Goal: Transaction & Acquisition: Download file/media

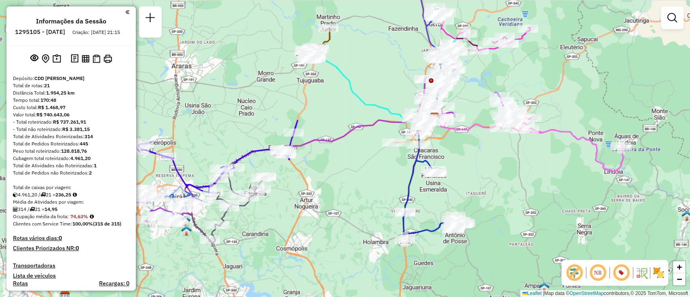
scroll to position [819, 0]
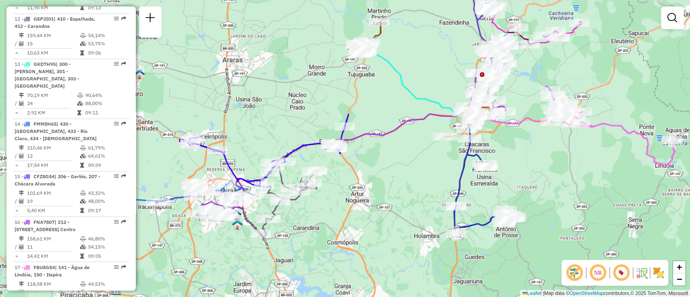
drag, startPoint x: 340, startPoint y: 196, endPoint x: 391, endPoint y: 190, distance: 52.1
click at [391, 190] on div "Janela de atendimento Grade de atendimento Capacidade Transportadoras Veículos …" at bounding box center [345, 148] width 690 height 297
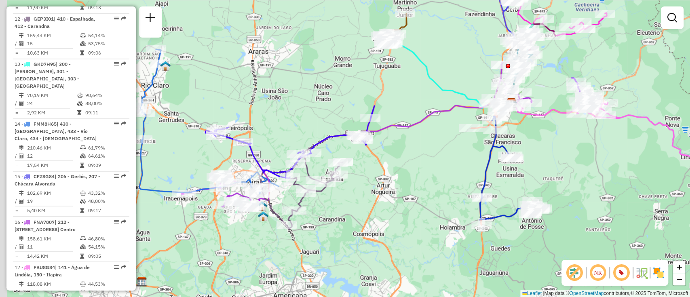
drag, startPoint x: 410, startPoint y: 185, endPoint x: 423, endPoint y: 181, distance: 13.7
click at [423, 181] on div "Janela de atendimento Grade de atendimento Capacidade Transportadoras Veículos …" at bounding box center [345, 148] width 690 height 297
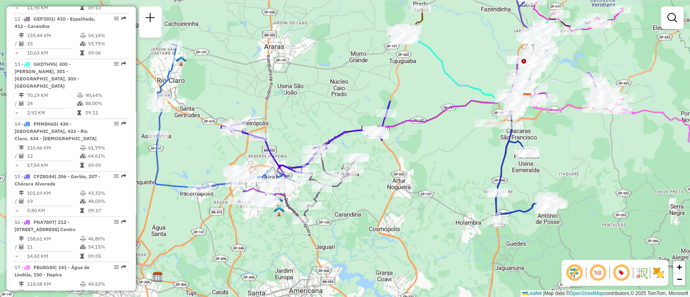
drag, startPoint x: 375, startPoint y: 204, endPoint x: 390, endPoint y: 199, distance: 16.5
click at [390, 199] on div "Janela de atendimento Grade de atendimento Capacidade Transportadoras Veículos …" at bounding box center [345, 148] width 690 height 297
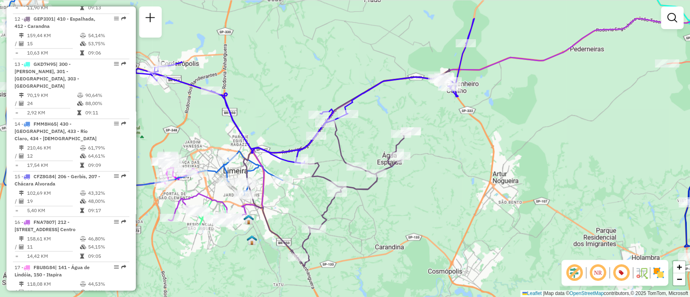
drag, startPoint x: 365, startPoint y: 199, endPoint x: 403, endPoint y: 206, distance: 38.7
click at [403, 206] on div "Janela de atendimento Grade de atendimento Capacidade Transportadoras Veículos …" at bounding box center [345, 148] width 690 height 297
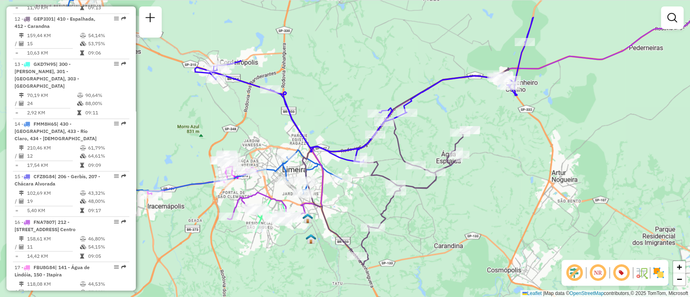
drag, startPoint x: 413, startPoint y: 201, endPoint x: 435, endPoint y: 196, distance: 22.2
click at [435, 196] on div "Janela de atendimento Grade de atendimento Capacidade Transportadoras Veículos …" at bounding box center [345, 148] width 690 height 297
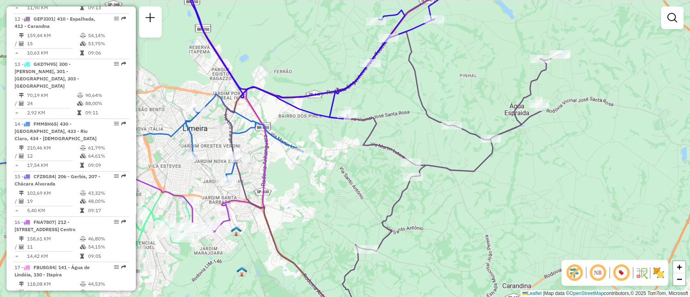
click at [393, 205] on icon at bounding box center [393, 147] width 335 height 354
select select "**********"
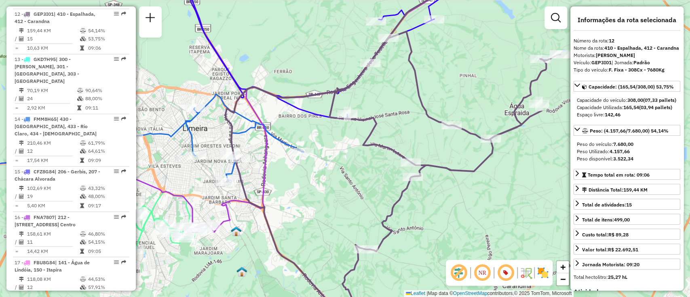
scroll to position [825, 0]
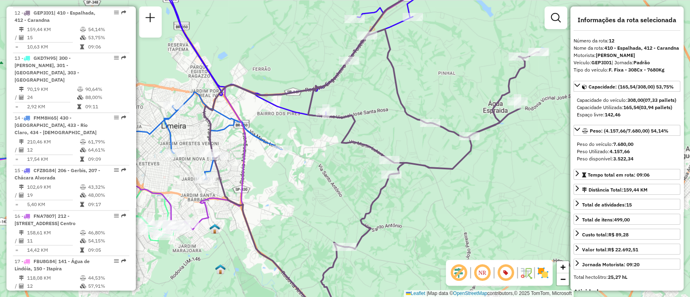
drag, startPoint x: 398, startPoint y: 203, endPoint x: 379, endPoint y: 200, distance: 19.2
click at [379, 200] on icon at bounding box center [371, 145] width 335 height 354
drag, startPoint x: 593, startPoint y: 69, endPoint x: 605, endPoint y: 70, distance: 12.2
click at [605, 65] on strong "GEP3I01" at bounding box center [601, 62] width 20 height 6
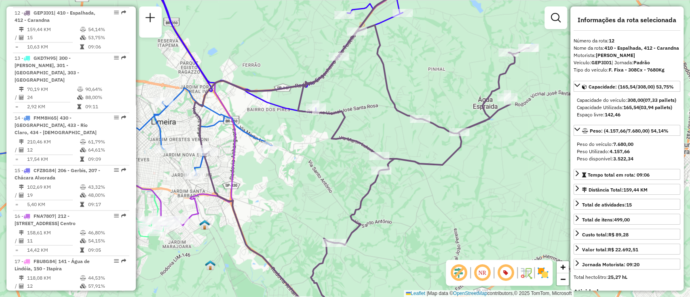
drag, startPoint x: 475, startPoint y: 146, endPoint x: 465, endPoint y: 141, distance: 10.9
click at [465, 141] on icon at bounding box center [361, 142] width 335 height 352
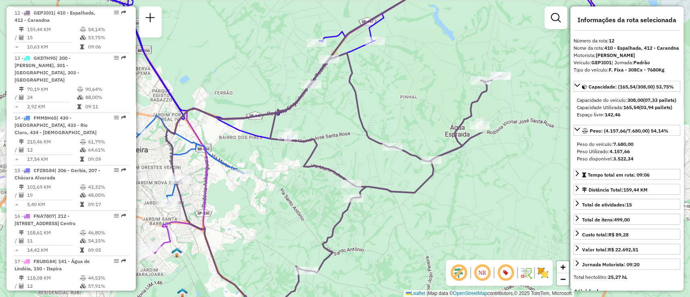
drag, startPoint x: 490, startPoint y: 113, endPoint x: 462, endPoint y: 141, distance: 39.2
click at [462, 141] on icon at bounding box center [333, 172] width 335 height 348
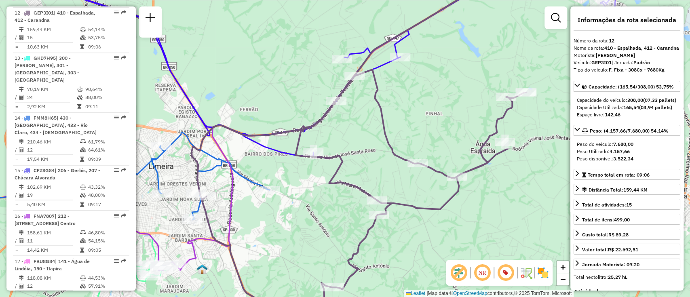
drag, startPoint x: 462, startPoint y: 139, endPoint x: 489, endPoint y: 156, distance: 32.1
click at [489, 156] on icon at bounding box center [390, 165] width 396 height 356
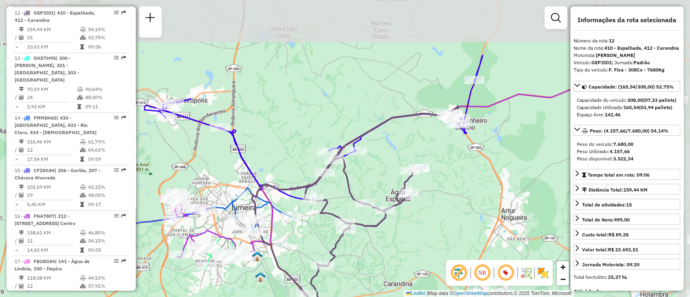
drag, startPoint x: 369, startPoint y: 187, endPoint x: 293, endPoint y: 227, distance: 85.3
click at [293, 227] on div "Janela de atendimento Grade de atendimento Capacidade Transportadoras Veículos …" at bounding box center [345, 148] width 690 height 297
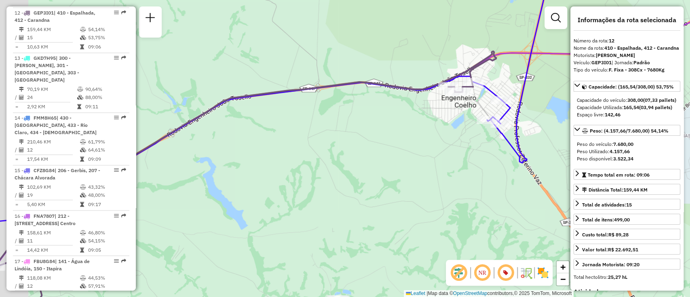
drag, startPoint x: 358, startPoint y: 143, endPoint x: 398, endPoint y: 134, distance: 41.3
click at [398, 134] on div "Janela de atendimento Grade de atendimento Capacidade Transportadoras Veículos …" at bounding box center [345, 148] width 690 height 297
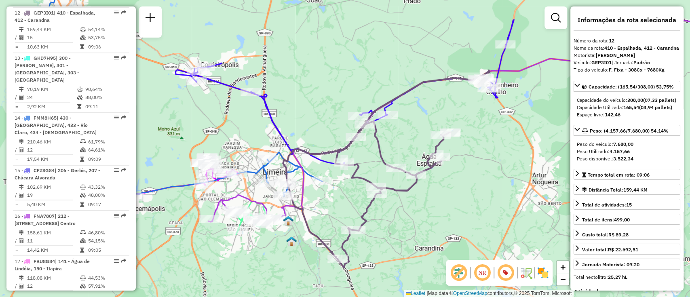
drag, startPoint x: 416, startPoint y: 119, endPoint x: 463, endPoint y: 76, distance: 63.5
click at [463, 76] on div "Janela de atendimento Grade de atendimento Capacidade Transportadoras Veículos …" at bounding box center [345, 148] width 690 height 297
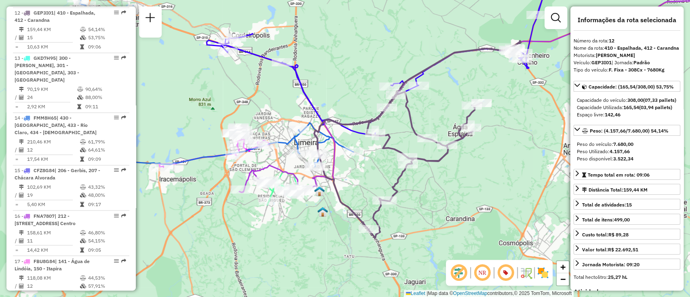
click at [414, 122] on icon at bounding box center [417, 139] width 207 height 197
click at [412, 119] on icon at bounding box center [417, 139] width 207 height 197
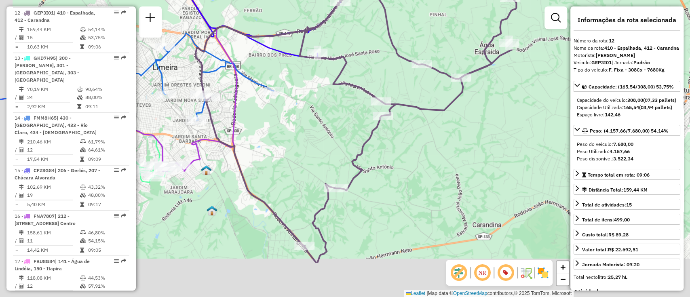
drag, startPoint x: 350, startPoint y: 186, endPoint x: 366, endPoint y: 121, distance: 66.4
click at [366, 121] on div "Janela de atendimento Grade de atendimento Capacidade Transportadoras Veículos …" at bounding box center [345, 148] width 690 height 297
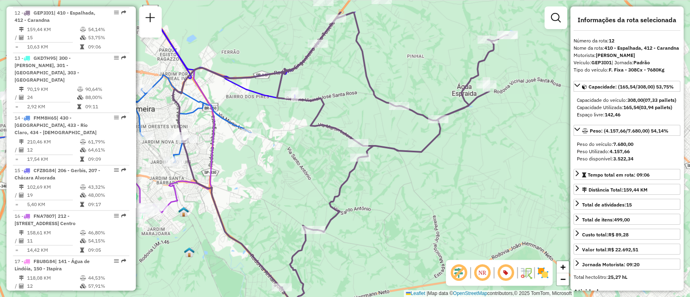
drag, startPoint x: 400, startPoint y: 137, endPoint x: 388, endPoint y: 172, distance: 37.2
click at [382, 173] on div "Janela de atendimento Grade de atendimento Capacidade Transportadoras Veículos …" at bounding box center [345, 148] width 690 height 297
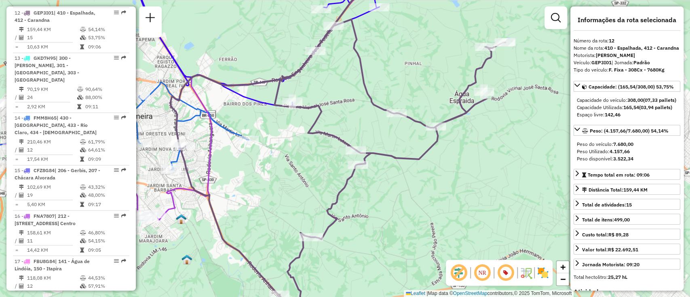
click at [407, 157] on icon at bounding box center [338, 141] width 335 height 342
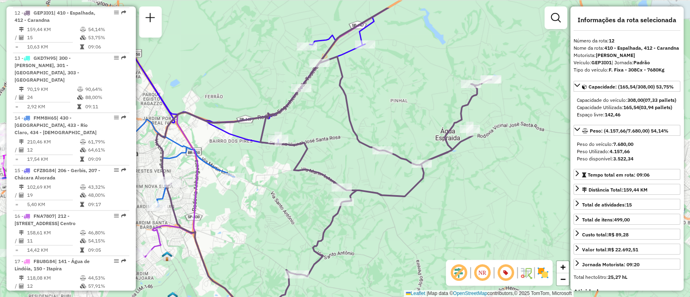
drag, startPoint x: 399, startPoint y: 148, endPoint x: 391, endPoint y: 170, distance: 23.4
click at [391, 170] on div "Janela de atendimento Grade de atendimento Capacidade Transportadoras Veículos …" at bounding box center [345, 148] width 690 height 297
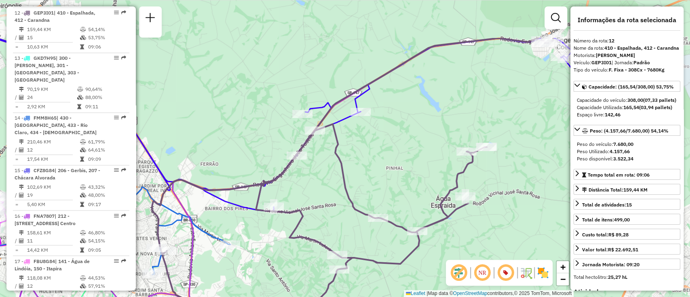
drag, startPoint x: 398, startPoint y: 110, endPoint x: 393, endPoint y: 177, distance: 67.2
click at [393, 177] on div "Janela de atendimento Grade de atendimento Capacidade Transportadoras Veículos …" at bounding box center [345, 148] width 690 height 297
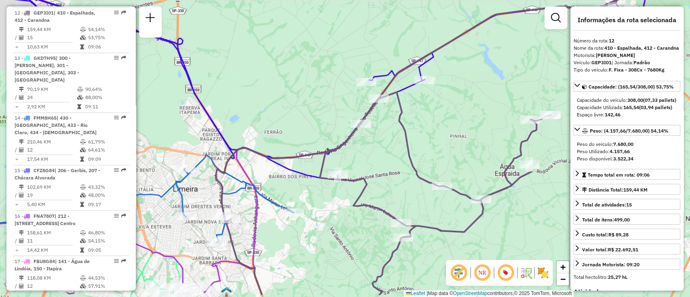
drag, startPoint x: 373, startPoint y: 180, endPoint x: 437, endPoint y: 148, distance: 71.4
click at [437, 148] on div "Janela de atendimento Grade de atendimento Capacidade Transportadoras Veículos …" at bounding box center [345, 148] width 690 height 297
click at [296, 171] on icon at bounding box center [325, 74] width 651 height 209
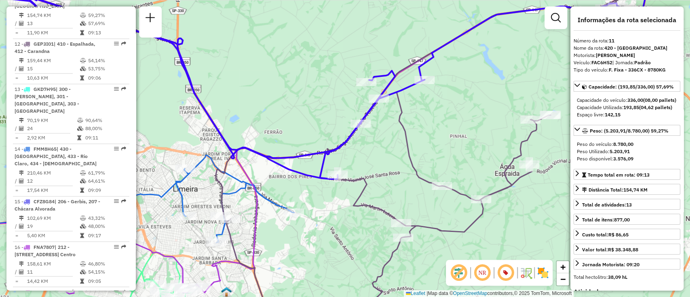
scroll to position [780, 0]
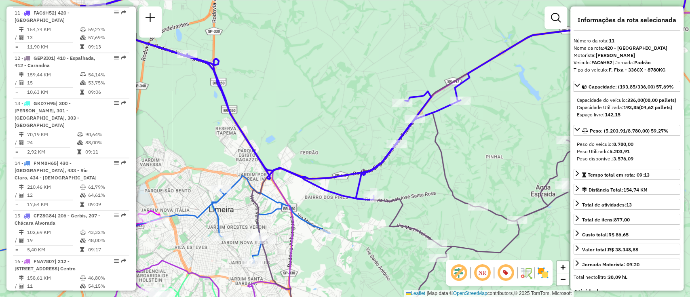
drag, startPoint x: 287, startPoint y: 106, endPoint x: 336, endPoint y: 146, distance: 63.3
click at [336, 146] on div "Janela de atendimento Grade de atendimento Capacidade Transportadoras Veículos …" at bounding box center [345, 148] width 690 height 297
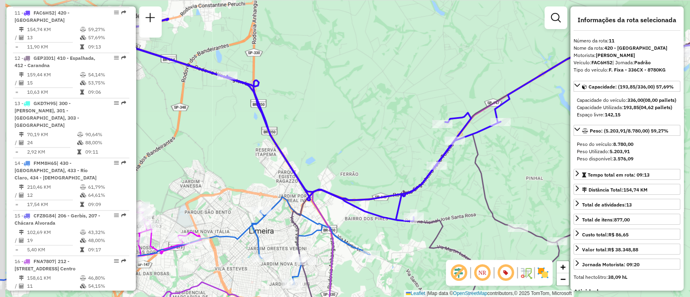
drag, startPoint x: 300, startPoint y: 84, endPoint x: 333, endPoint y: 92, distance: 34.0
click at [333, 92] on div "Janela de atendimento Grade de atendimento Capacidade Transportadoras Veículos …" at bounding box center [345, 148] width 690 height 297
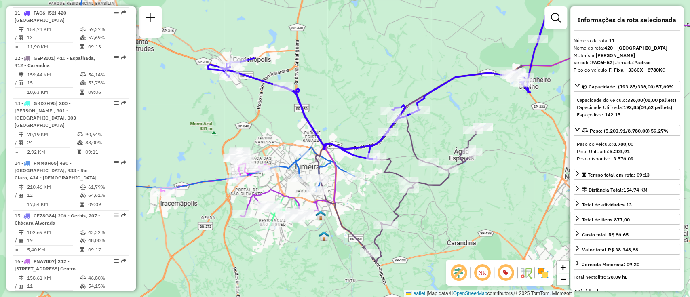
click at [298, 102] on icon at bounding box center [377, 87] width 338 height 145
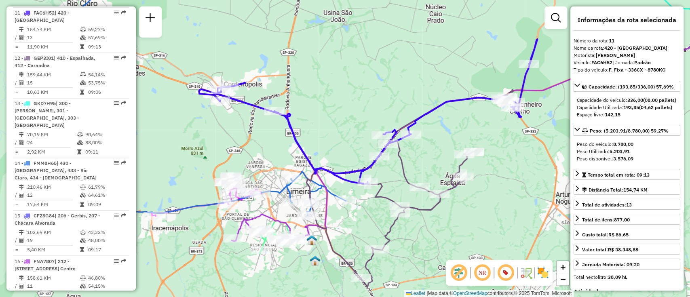
drag, startPoint x: 328, startPoint y: 95, endPoint x: 319, endPoint y: 120, distance: 26.2
click at [319, 120] on div "Janela de atendimento Grade de atendimento Capacidade Transportadoras Veículos …" at bounding box center [345, 148] width 690 height 297
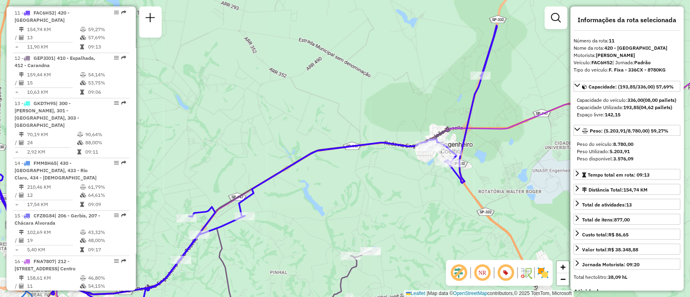
drag, startPoint x: 325, startPoint y: 207, endPoint x: 382, endPoint y: 183, distance: 62.1
click at [384, 183] on div "Janela de atendimento Grade de atendimento Capacidade Transportadoras Veículos …" at bounding box center [345, 148] width 690 height 297
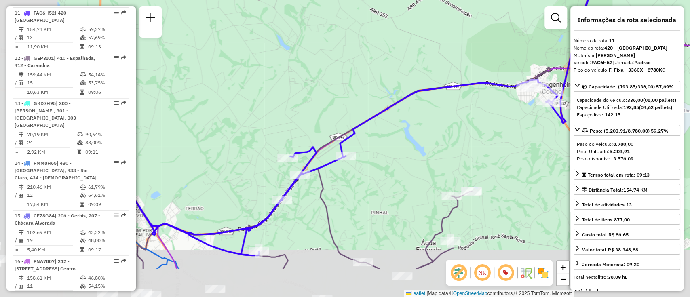
drag, startPoint x: 352, startPoint y: 192, endPoint x: 449, endPoint y: 134, distance: 112.8
click at [449, 134] on div "Janela de atendimento Grade de atendimento Capacidade Transportadoras Veículos …" at bounding box center [345, 148] width 690 height 297
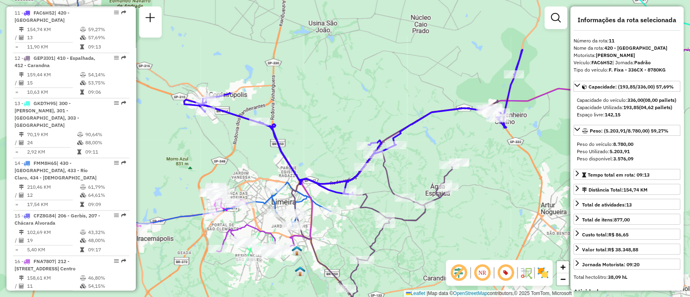
click at [390, 183] on icon at bounding box center [394, 198] width 207 height 197
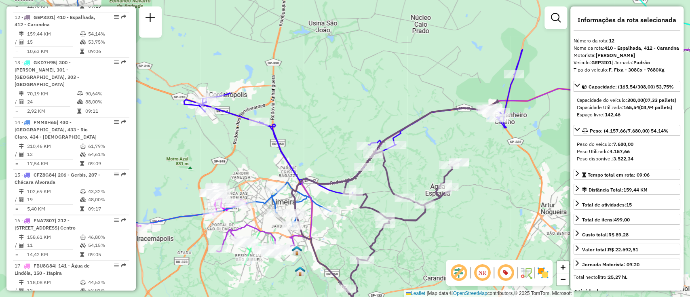
scroll to position [825, 0]
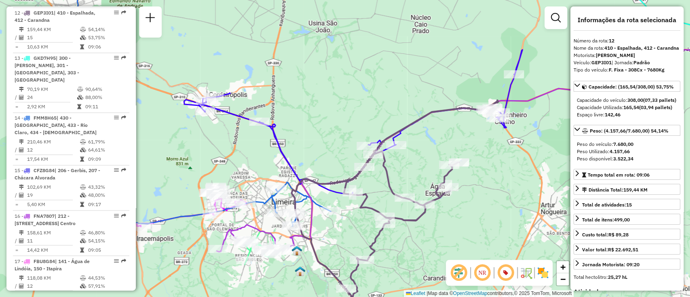
click at [390, 183] on icon at bounding box center [394, 198] width 207 height 197
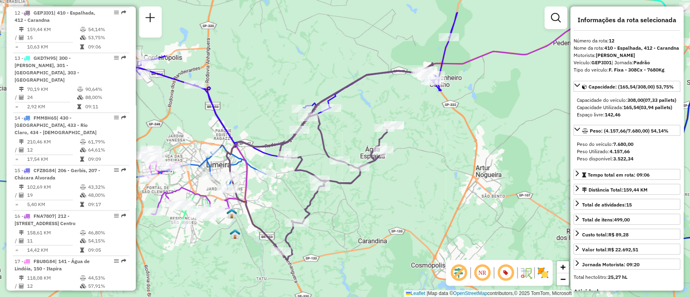
drag, startPoint x: 410, startPoint y: 173, endPoint x: 363, endPoint y: 160, distance: 49.0
click at [345, 136] on div "Janela de atendimento Grade de atendimento Capacidade Transportadoras Veículos …" at bounding box center [345, 148] width 690 height 297
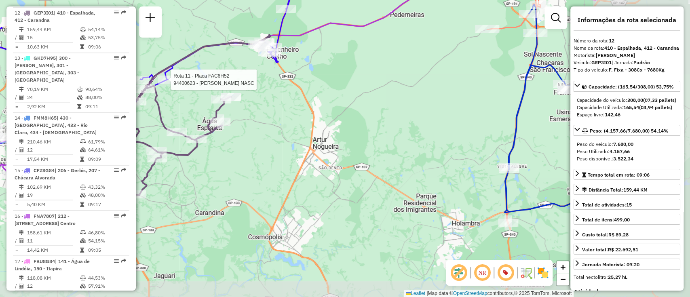
drag, startPoint x: 426, startPoint y: 188, endPoint x: 314, endPoint y: 163, distance: 115.3
click at [287, 163] on div "Rota 11 - Placa FAC6H52 94400623 - GILVAN LOURENCO NASC Janela de atendimento G…" at bounding box center [345, 148] width 690 height 297
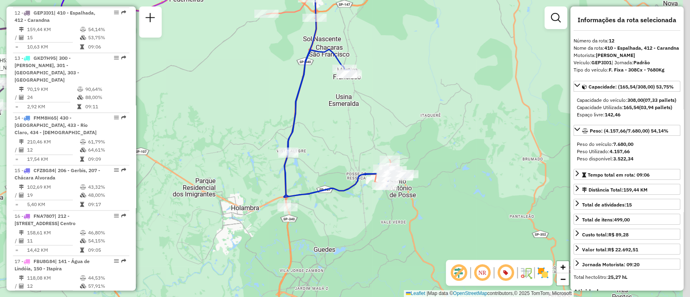
drag, startPoint x: 377, startPoint y: 183, endPoint x: 207, endPoint y: 170, distance: 170.7
click at [207, 170] on div "Rota 11 - Placa FAC6H52 94400623 - GILVAN LOURENCO NASC Janela de atendimento G…" at bounding box center [345, 148] width 690 height 297
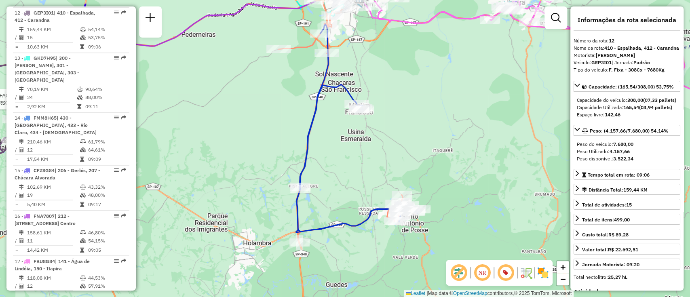
drag, startPoint x: 314, startPoint y: 221, endPoint x: 323, endPoint y: 252, distance: 32.2
click at [323, 252] on div "Rota 11 - Placa FAC6H52 94400623 - GILVAN LOURENCO NASC Janela de atendimento G…" at bounding box center [345, 148] width 690 height 297
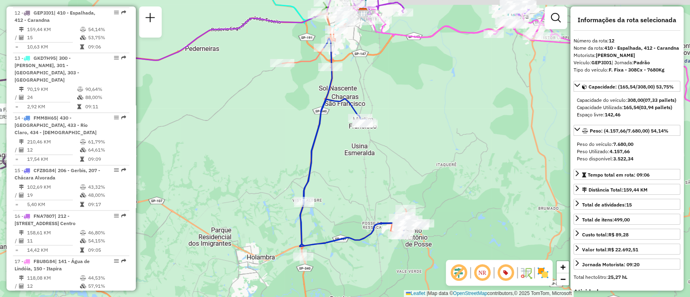
drag, startPoint x: 350, startPoint y: 201, endPoint x: 354, endPoint y: 219, distance: 17.9
click at [354, 219] on div "Rota 11 - Placa FAC6H52 94400623 - GILVAN LOURENCO NASC Janela de atendimento G…" at bounding box center [345, 148] width 690 height 297
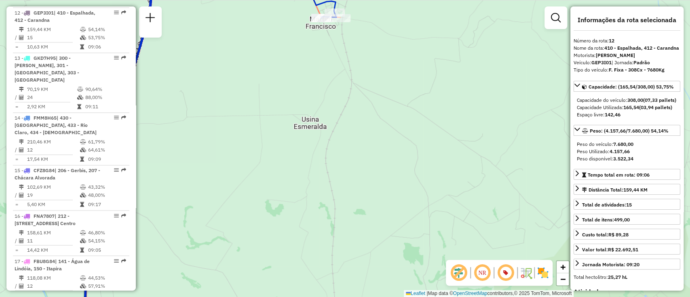
drag, startPoint x: 315, startPoint y: 111, endPoint x: 300, endPoint y: 116, distance: 15.7
click at [300, 116] on div "Rota 11 - Placa FAC6H52 94400623 - GILVAN LOURENCO NASC Janela de atendimento G…" at bounding box center [345, 148] width 690 height 297
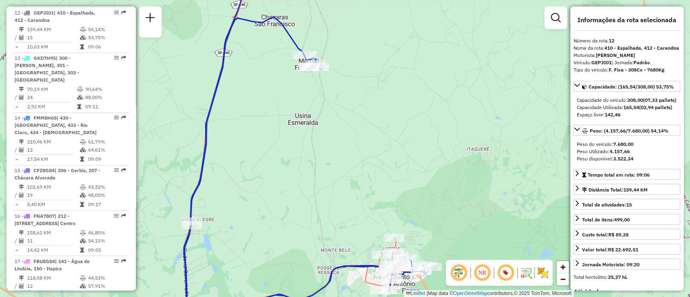
drag, startPoint x: 333, startPoint y: 237, endPoint x: 350, endPoint y: 135, distance: 103.3
click at [349, 116] on div "Rota 11 - Placa FAC6H52 94400623 - GILVAN LOURENCO NASC Janela de atendimento G…" at bounding box center [345, 148] width 690 height 297
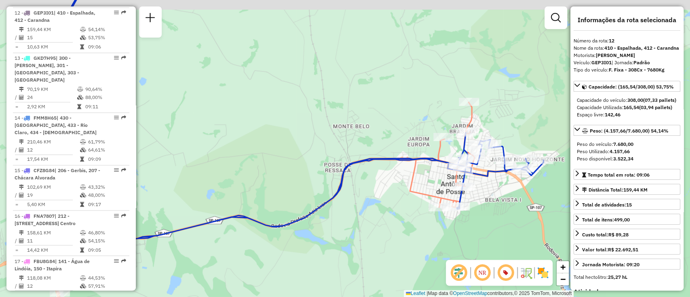
drag, startPoint x: 258, startPoint y: 133, endPoint x: 338, endPoint y: 156, distance: 83.8
click at [338, 156] on div "Rota 11 - Placa FAC6H52 94400623 - GILVAN LOURENCO NASC Janela de atendimento G…" at bounding box center [345, 148] width 690 height 297
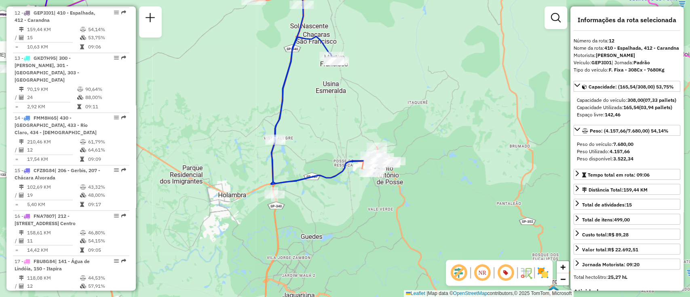
drag, startPoint x: 300, startPoint y: 164, endPoint x: 304, endPoint y: 181, distance: 17.5
click at [304, 181] on div "Rota 11 - Placa FAC6H52 94400623 - GILVAN LOURENCO NASC Janela de atendimento G…" at bounding box center [345, 148] width 690 height 297
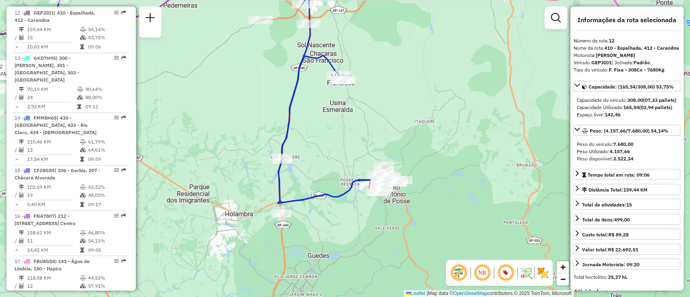
drag, startPoint x: 310, startPoint y: 94, endPoint x: 323, endPoint y: 120, distance: 28.9
click at [323, 120] on div "Rota 11 - Placa FAC6H52 94400623 - GILVAN LOURENCO NASC Janela de atendimento G…" at bounding box center [345, 148] width 690 height 297
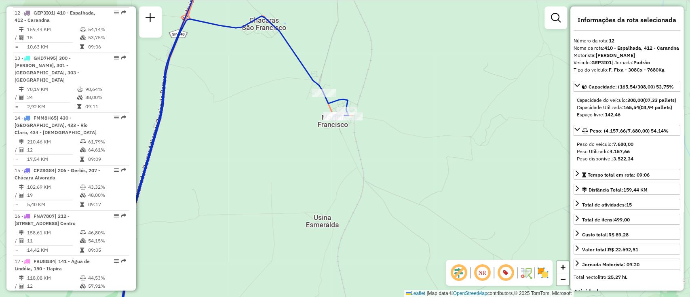
click at [362, 93] on div "Rota 11 - Placa FAC6H52 94400623 - GILVAN LOURENCO NASC Janela de atendimento G…" at bounding box center [345, 148] width 690 height 297
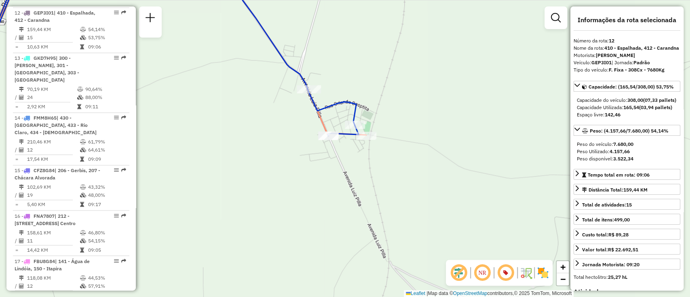
drag, startPoint x: 337, startPoint y: 118, endPoint x: 340, endPoint y: 129, distance: 11.7
click at [340, 129] on div "Rota 11 - Placa FAC6H52 94400623 - GILVAN LOURENCO NASC Janela de atendimento G…" at bounding box center [345, 148] width 690 height 297
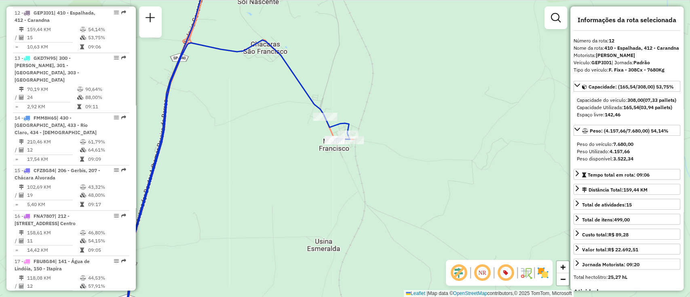
drag, startPoint x: 327, startPoint y: 158, endPoint x: 323, endPoint y: 179, distance: 21.3
click at [323, 179] on div "Rota 11 - Placa FAC6H52 94400623 - GILVAN LOURENCO NASC Janela de atendimento G…" at bounding box center [345, 148] width 690 height 297
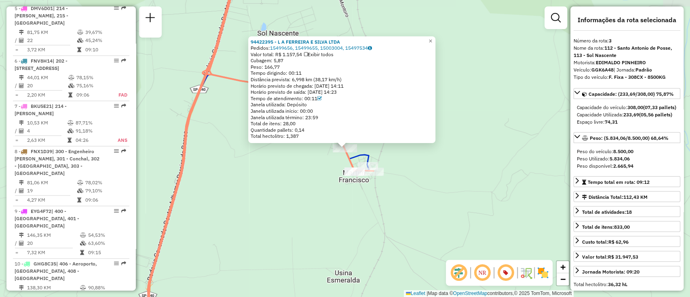
scroll to position [390, 0]
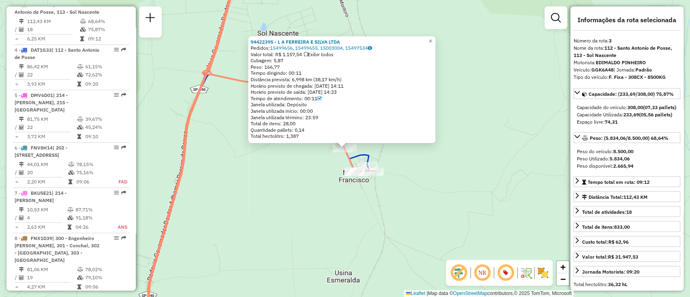
drag, startPoint x: 288, startPoint y: 57, endPoint x: 277, endPoint y: 59, distance: 11.0
click at [277, 59] on div "Cubagem: 5,87" at bounding box center [342, 60] width 182 height 6
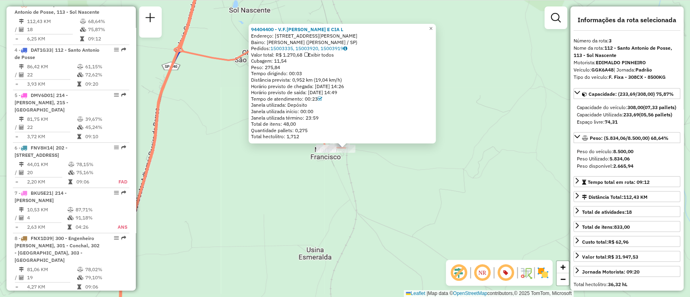
drag, startPoint x: 284, startPoint y: 61, endPoint x: 276, endPoint y: 60, distance: 8.2
click at [276, 60] on div "Cubagem: 11,54" at bounding box center [342, 61] width 182 height 6
click at [395, 191] on div "94404400 - V.F.DA SILVA E CIA L Endereço: R MARIO PIOVESANA 380 Bairro: M Franc…" at bounding box center [345, 148] width 690 height 297
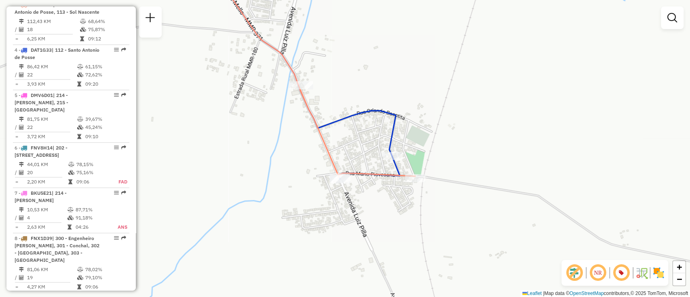
drag, startPoint x: 368, startPoint y: 146, endPoint x: 375, endPoint y: 103, distance: 43.8
click at [375, 104] on div "Janela de atendimento Grade de atendimento Capacidade Transportadoras Veículos …" at bounding box center [345, 148] width 690 height 297
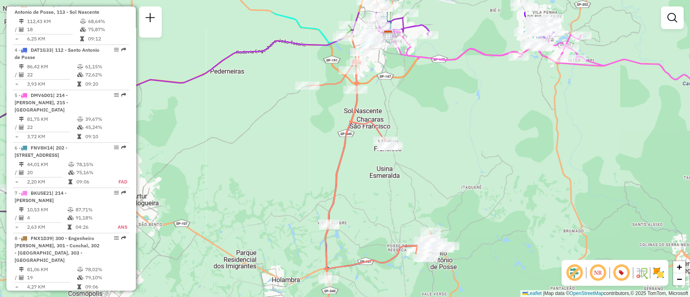
drag, startPoint x: 359, startPoint y: 202, endPoint x: 365, endPoint y: 218, distance: 17.0
click at [365, 218] on div "Janela de atendimento Grade de atendimento Capacidade Transportadoras Veículos …" at bounding box center [345, 148] width 690 height 297
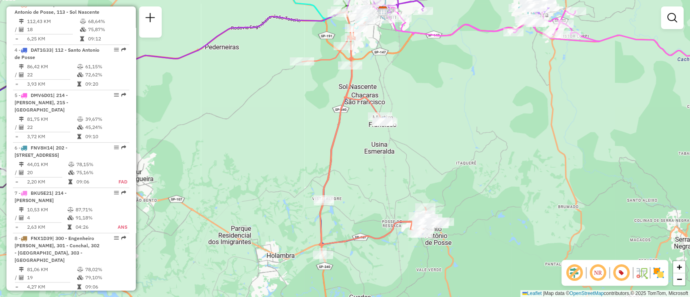
drag, startPoint x: 365, startPoint y: 218, endPoint x: 360, endPoint y: 192, distance: 26.8
click at [360, 192] on div "Janela de atendimento Grade de atendimento Capacidade Transportadoras Veículos …" at bounding box center [345, 148] width 690 height 297
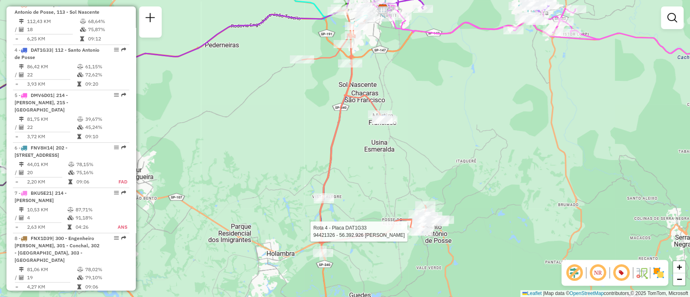
select select "**********"
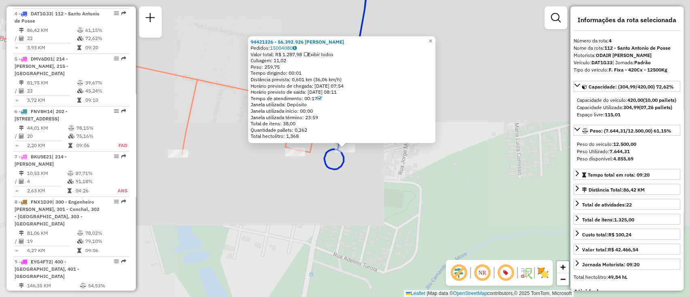
scroll to position [442, 0]
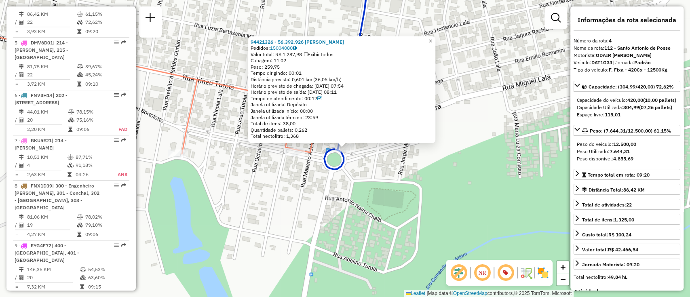
click at [340, 164] on icon at bounding box center [346, 69] width 45 height 199
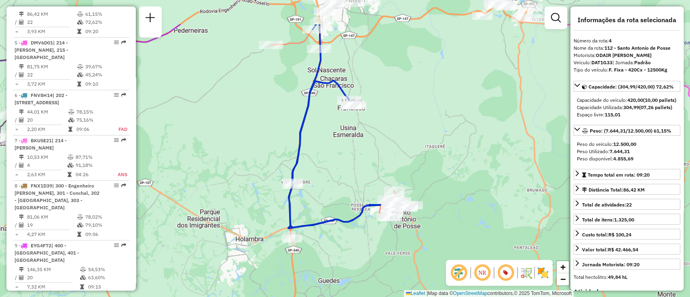
click at [365, 264] on div "Janela de atendimento Grade de atendimento Capacidade Transportadoras Veículos …" at bounding box center [345, 148] width 690 height 297
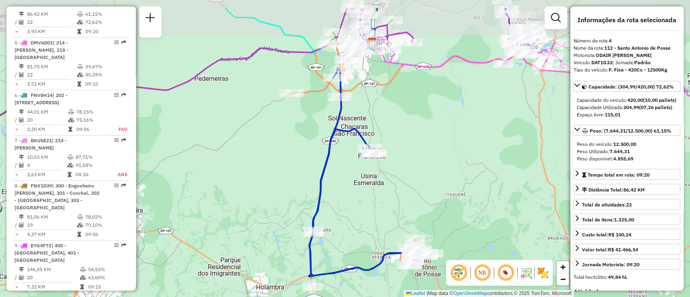
drag, startPoint x: 345, startPoint y: 198, endPoint x: 352, endPoint y: 209, distance: 13.1
click at [352, 209] on div "Janela de atendimento Grade de atendimento Capacidade Transportadoras Veículos …" at bounding box center [345, 148] width 690 height 297
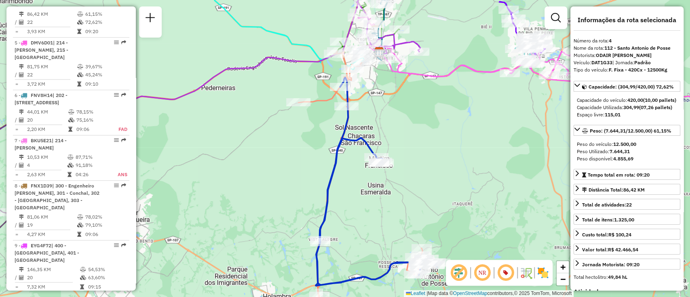
drag, startPoint x: 362, startPoint y: 190, endPoint x: 384, endPoint y: 222, distance: 38.3
click at [384, 222] on div "Rota 4 - Placa DAT1G33 94411984 - MARCIO ALEXANDRE SAC Janela de atendimento Gr…" at bounding box center [345, 148] width 690 height 297
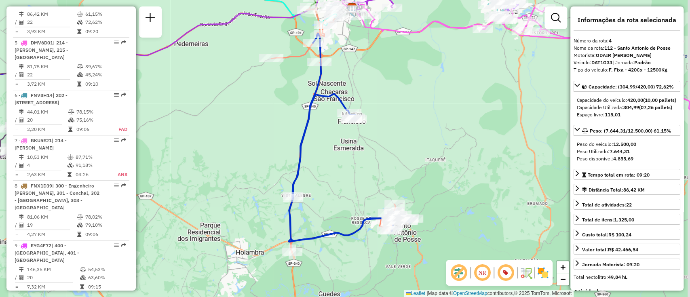
drag, startPoint x: 361, startPoint y: 207, endPoint x: 329, endPoint y: 137, distance: 76.7
click at [329, 137] on div "Janela de atendimento Grade de atendimento Capacidade Transportadoras Veículos …" at bounding box center [345, 148] width 690 height 297
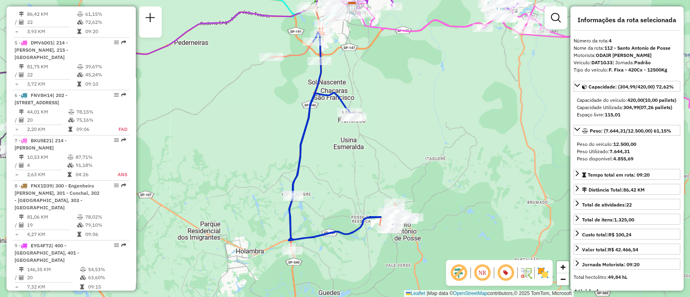
click at [294, 59] on icon at bounding box center [333, 128] width 124 height 245
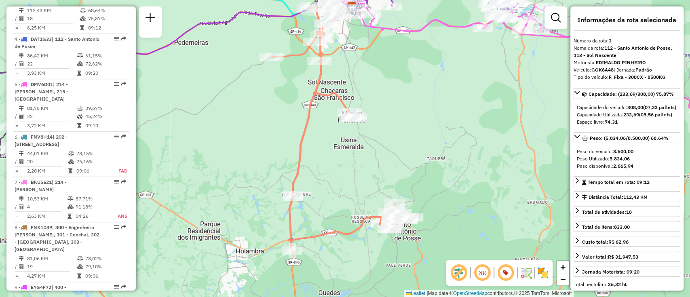
scroll to position [390, 0]
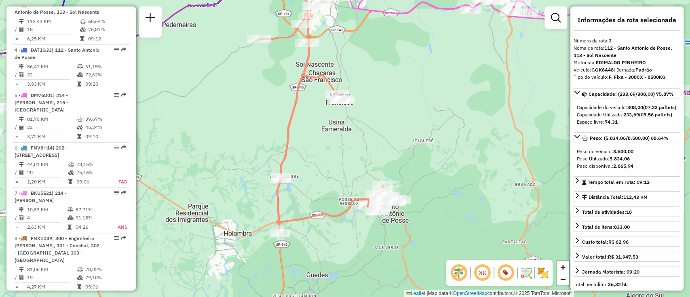
drag, startPoint x: 290, startPoint y: 141, endPoint x: 291, endPoint y: 199, distance: 57.8
click at [281, 131] on div "Janela de atendimento Grade de atendimento Capacidade Transportadoras Veículos …" at bounding box center [345, 148] width 690 height 297
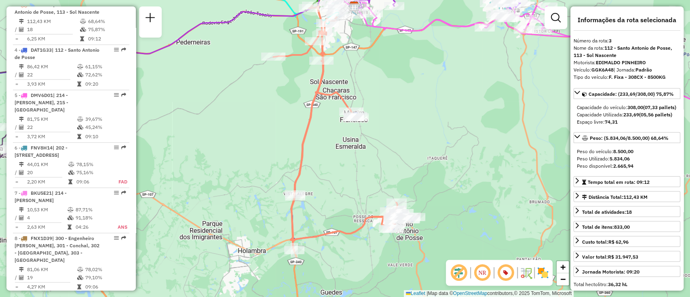
drag, startPoint x: 336, startPoint y: 193, endPoint x: 345, endPoint y: 212, distance: 20.6
click at [345, 212] on div "Janela de atendimento Grade de atendimento Capacidade Transportadoras Veículos …" at bounding box center [345, 148] width 690 height 297
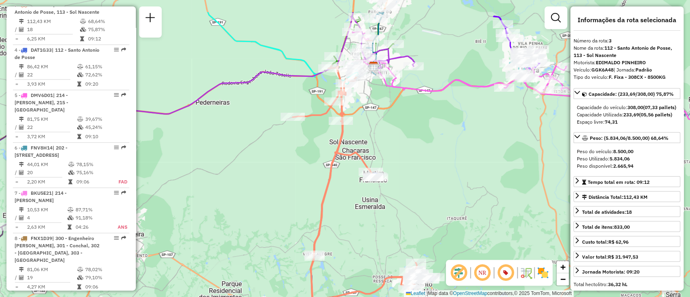
drag, startPoint x: 352, startPoint y: 154, endPoint x: 362, endPoint y: 200, distance: 47.3
click at [362, 200] on div "Janela de atendimento Grade de atendimento Capacidade Transportadoras Veículos …" at bounding box center [345, 148] width 690 height 297
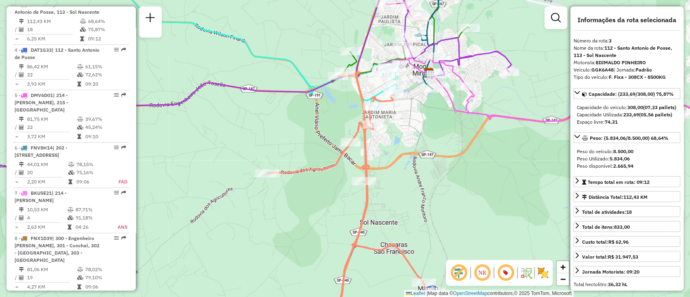
drag, startPoint x: 316, startPoint y: 95, endPoint x: 335, endPoint y: 108, distance: 22.9
click at [335, 108] on div "Janela de atendimento Grade de atendimento Capacidade Transportadoras Veículos …" at bounding box center [345, 148] width 690 height 297
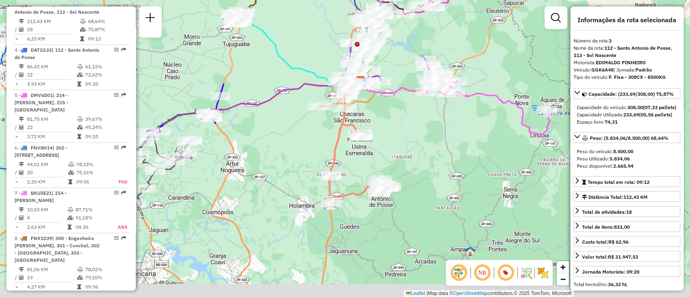
drag, startPoint x: 345, startPoint y: 158, endPoint x: 342, endPoint y: 133, distance: 25.2
click at [343, 133] on div "Janela de atendimento Grade de atendimento Capacidade Transportadoras Veículos …" at bounding box center [345, 148] width 690 height 297
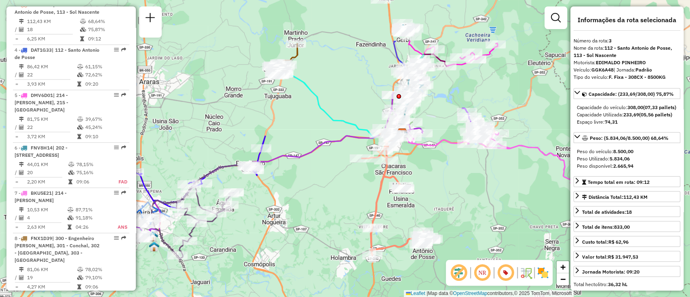
drag, startPoint x: 359, startPoint y: 141, endPoint x: 408, endPoint y: 213, distance: 86.3
click at [408, 213] on div "Janela de atendimento Grade de atendimento Capacidade Transportadoras Veículos …" at bounding box center [345, 148] width 690 height 297
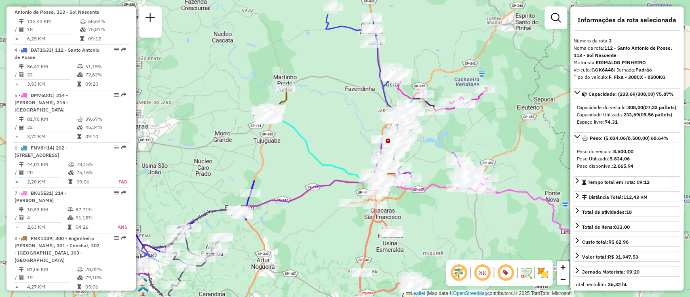
drag, startPoint x: 321, startPoint y: 78, endPoint x: 310, endPoint y: 116, distance: 40.0
click at [310, 116] on div "Janela de atendimento Grade de atendimento Capacidade Transportadoras Veículos …" at bounding box center [345, 148] width 690 height 297
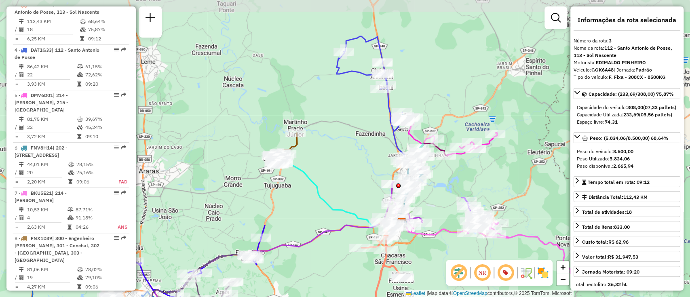
drag, startPoint x: 335, startPoint y: 144, endPoint x: 345, endPoint y: 162, distance: 20.3
click at [345, 162] on div "Janela de atendimento Grade de atendimento Capacidade Transportadoras Veículos …" at bounding box center [345, 148] width 690 height 297
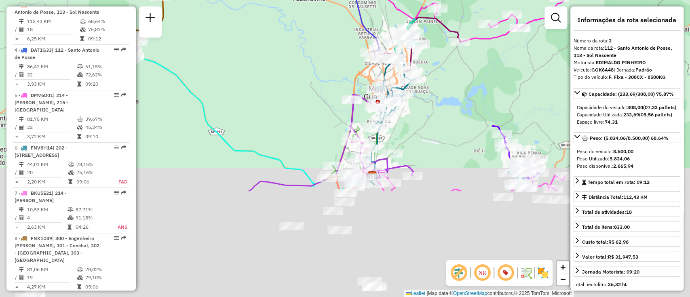
drag, startPoint x: 313, startPoint y: 213, endPoint x: 288, endPoint y: 72, distance: 143.3
click at [288, 72] on div "Janela de atendimento Grade de atendimento Capacidade Transportadoras Veículos …" at bounding box center [345, 148] width 690 height 297
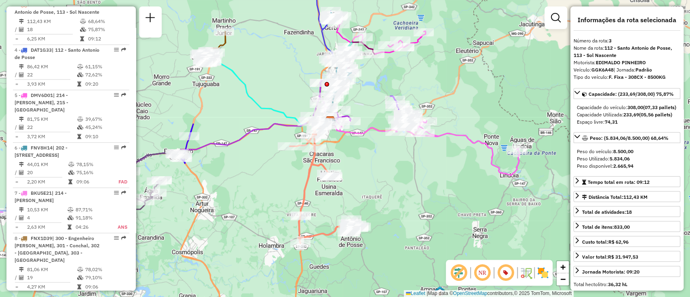
drag, startPoint x: 404, startPoint y: 211, endPoint x: 426, endPoint y: 192, distance: 29.0
click at [429, 192] on div "Janela de atendimento Grade de atendimento Capacidade Transportadoras Veículos …" at bounding box center [345, 148] width 690 height 297
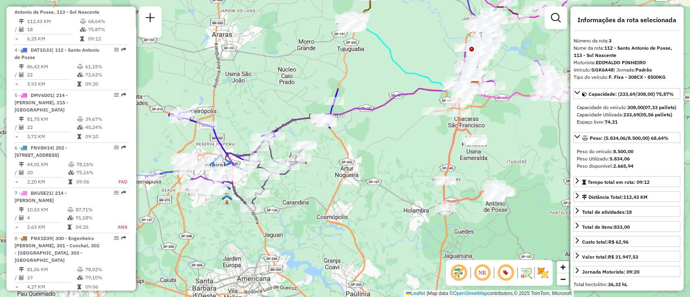
drag, startPoint x: 332, startPoint y: 176, endPoint x: 411, endPoint y: 178, distance: 78.8
click at [411, 178] on div "Janela de atendimento Grade de atendimento Capacidade Transportadoras Veículos …" at bounding box center [345, 148] width 690 height 297
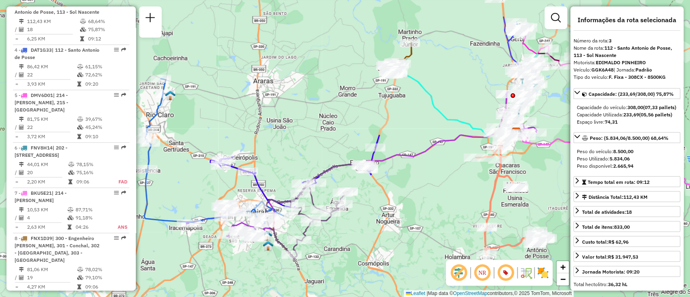
drag, startPoint x: 252, startPoint y: 90, endPoint x: 293, endPoint y: 136, distance: 62.1
click at [293, 136] on div "Janela de atendimento Grade de atendimento Capacidade Transportadoras Veículos …" at bounding box center [345, 148] width 690 height 297
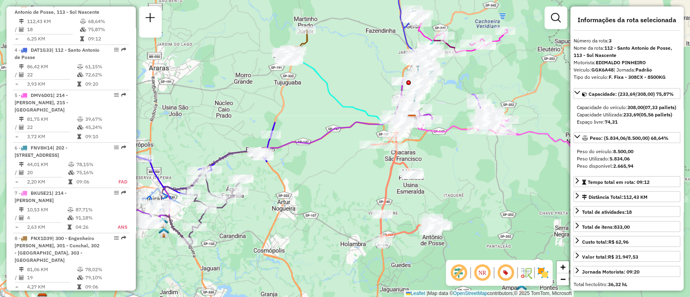
drag, startPoint x: 408, startPoint y: 203, endPoint x: 328, endPoint y: 188, distance: 80.9
click at [317, 190] on div "Janela de atendimento Grade de atendimento Capacidade Transportadoras Veículos …" at bounding box center [345, 148] width 690 height 297
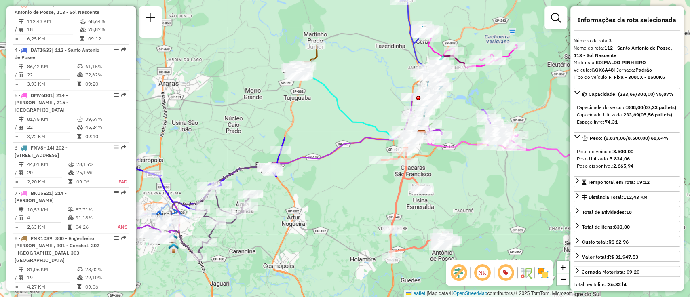
drag, startPoint x: 498, startPoint y: 178, endPoint x: 507, endPoint y: 194, distance: 18.2
click at [507, 194] on div "Janela de atendimento Grade de atendimento Capacidade Transportadoras Veículos …" at bounding box center [345, 148] width 690 height 297
drag, startPoint x: 322, startPoint y: 217, endPoint x: 290, endPoint y: 236, distance: 36.6
click at [322, 217] on div "Janela de atendimento Grade de atendimento Capacidade Transportadoras Veículos …" at bounding box center [345, 148] width 690 height 297
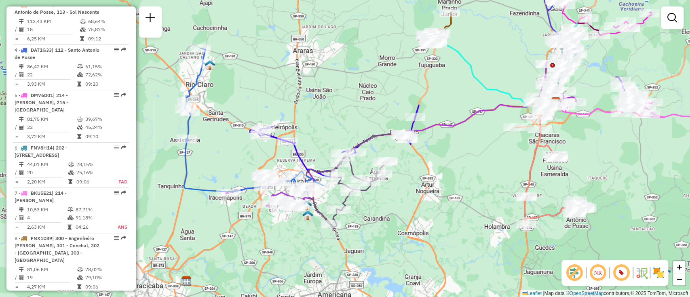
drag, startPoint x: 291, startPoint y: 236, endPoint x: 428, endPoint y: 202, distance: 141.6
click at [428, 202] on div "Janela de atendimento Grade de atendimento Capacidade Transportadoras Veículos …" at bounding box center [345, 148] width 690 height 297
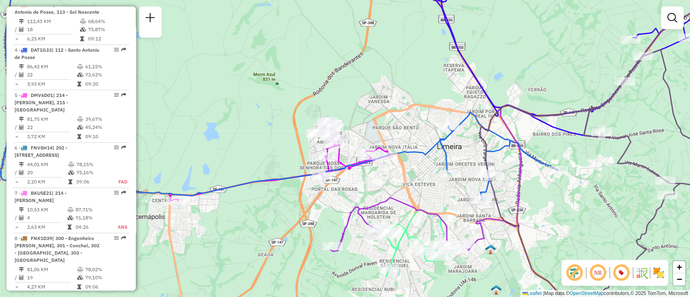
click at [340, 166] on icon at bounding box center [278, 85] width 557 height 230
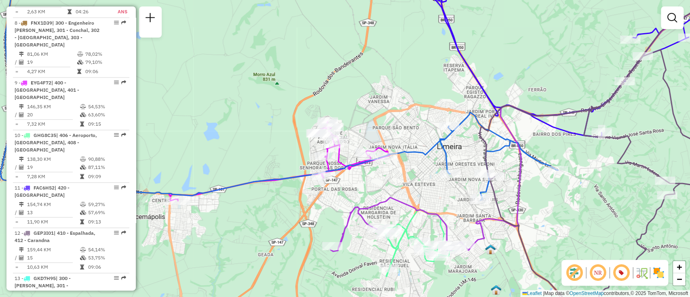
select select "**********"
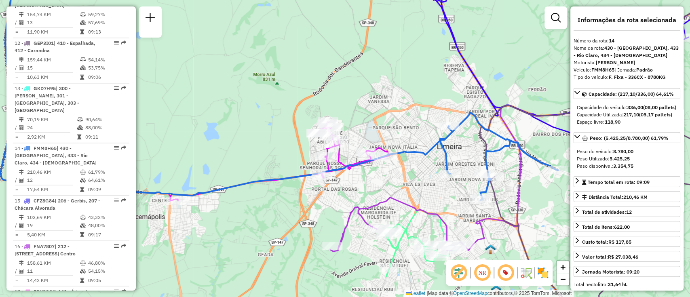
scroll to position [931, 0]
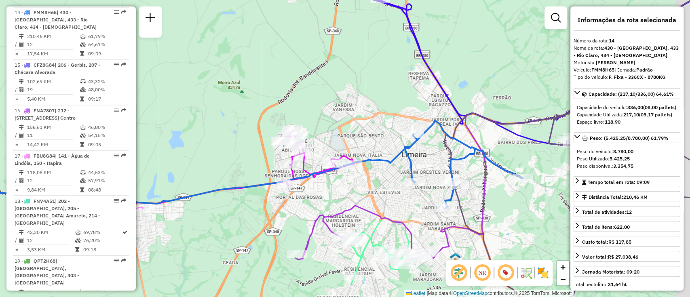
click at [346, 147] on div "Janela de atendimento Grade de atendimento Capacidade Transportadoras Veículos …" at bounding box center [345, 148] width 690 height 297
click at [383, 158] on icon at bounding box center [242, 89] width 557 height 238
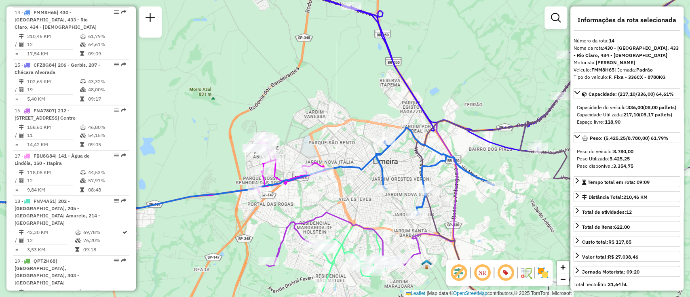
drag, startPoint x: 386, startPoint y: 150, endPoint x: 356, endPoint y: 158, distance: 31.7
click at [356, 158] on div "Janela de atendimento Grade de atendimento Capacidade Transportadoras Veículos …" at bounding box center [345, 148] width 690 height 297
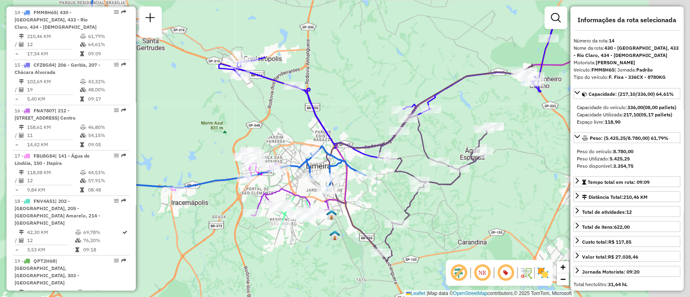
drag, startPoint x: 249, startPoint y: 208, endPoint x: 186, endPoint y: 208, distance: 63.5
click at [186, 208] on div "Janela de atendimento Grade de atendimento Capacidade Transportadoras Veículos …" at bounding box center [345, 148] width 690 height 297
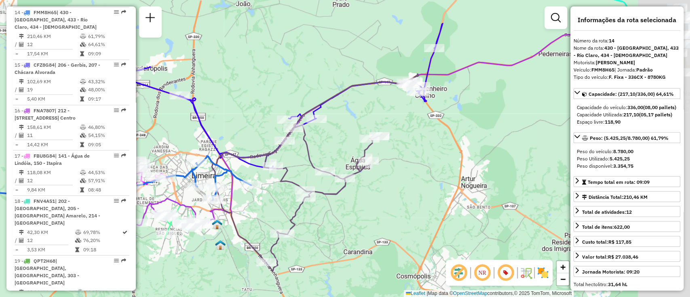
drag, startPoint x: 415, startPoint y: 231, endPoint x: 303, endPoint y: 244, distance: 112.7
click at [304, 244] on div "Janela de atendimento Grade de atendimento Capacidade Transportadoras Veículos …" at bounding box center [345, 148] width 690 height 297
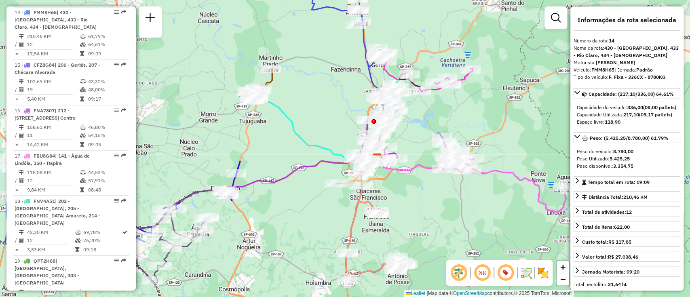
drag, startPoint x: 405, startPoint y: 224, endPoint x: 286, endPoint y: 250, distance: 121.6
click at [286, 250] on div "Janela de atendimento Grade de atendimento Capacidade Transportadoras Veículos …" at bounding box center [345, 148] width 690 height 297
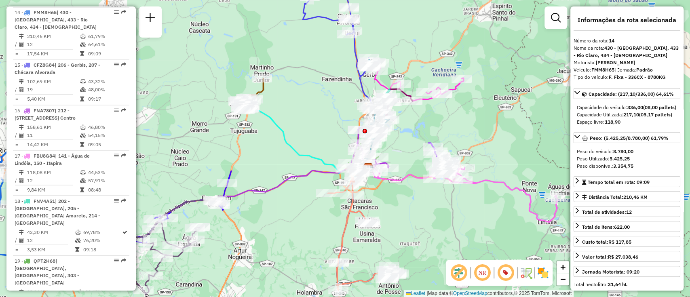
drag, startPoint x: 326, startPoint y: 101, endPoint x: 316, endPoint y: 116, distance: 17.6
click at [316, 116] on div "Janela de atendimento Grade de atendimento Capacidade Transportadoras Veículos …" at bounding box center [345, 148] width 690 height 297
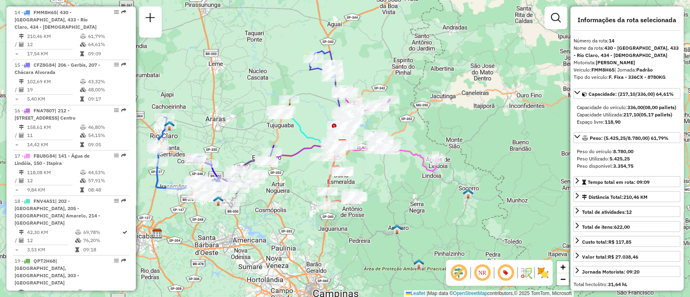
drag, startPoint x: 418, startPoint y: 103, endPoint x: 439, endPoint y: 127, distance: 31.2
click at [439, 127] on div "Janela de atendimento Grade de atendimento Capacidade Transportadoras Veículos …" at bounding box center [345, 148] width 690 height 297
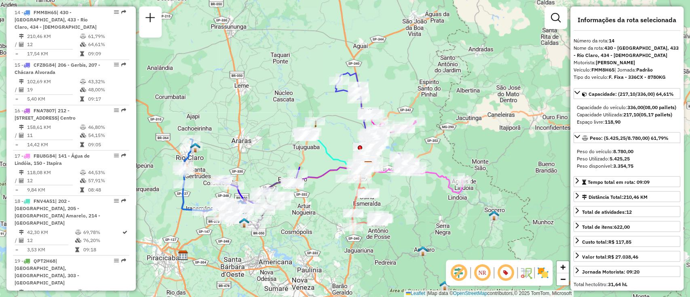
drag, startPoint x: 447, startPoint y: 144, endPoint x: 477, endPoint y: 135, distance: 31.3
click at [477, 135] on div "Janela de atendimento Grade de atendimento Capacidade Transportadoras Veículos …" at bounding box center [345, 148] width 690 height 297
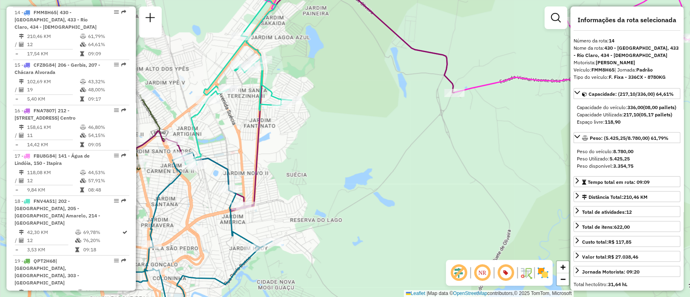
drag, startPoint x: 301, startPoint y: 162, endPoint x: 359, endPoint y: 173, distance: 58.9
click at [359, 173] on div "Janela de atendimento Grade de atendimento Capacidade Transportadoras Veículos …" at bounding box center [345, 148] width 690 height 297
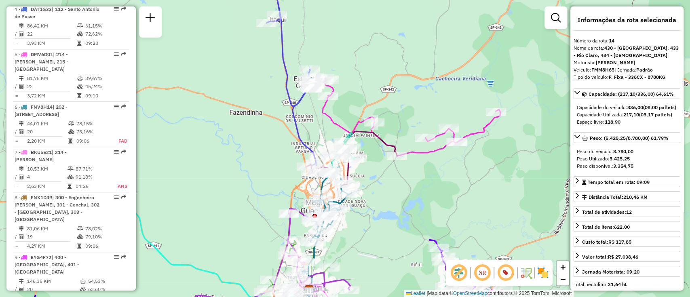
scroll to position [392, 0]
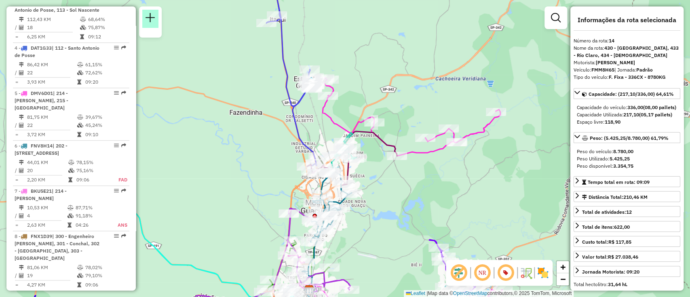
click at [155, 17] on em at bounding box center [151, 18] width 10 height 10
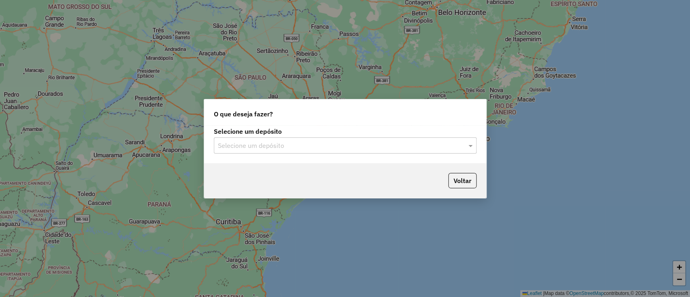
click at [263, 145] on input "text" at bounding box center [337, 146] width 238 height 10
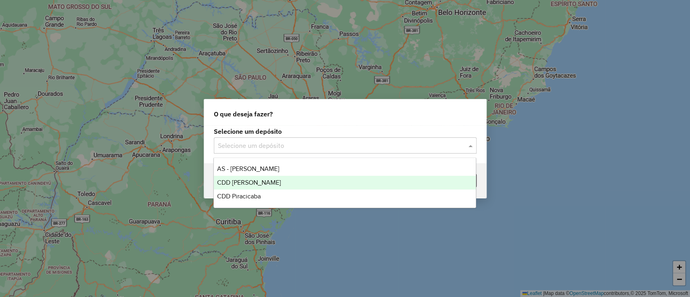
click at [286, 183] on div "CDD [PERSON_NAME]" at bounding box center [345, 183] width 262 height 14
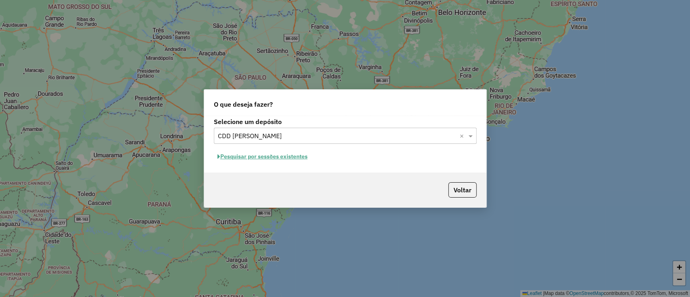
click at [276, 160] on button "Pesquisar por sessões existentes" at bounding box center [262, 156] width 97 height 13
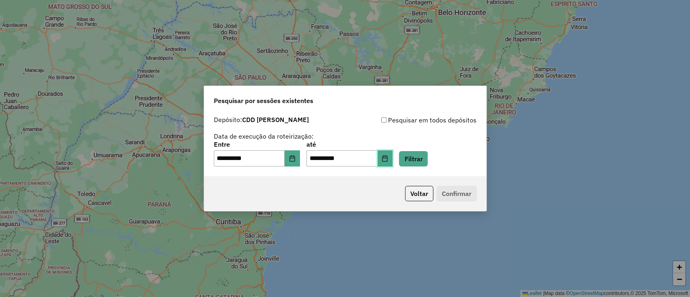
click at [388, 155] on icon "Choose Date" at bounding box center [385, 158] width 6 height 6
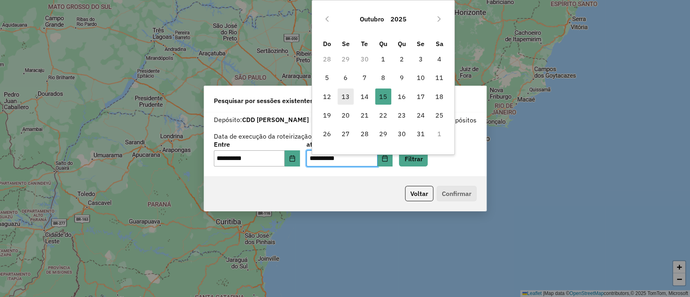
click at [351, 98] on span "13" at bounding box center [346, 97] width 16 height 16
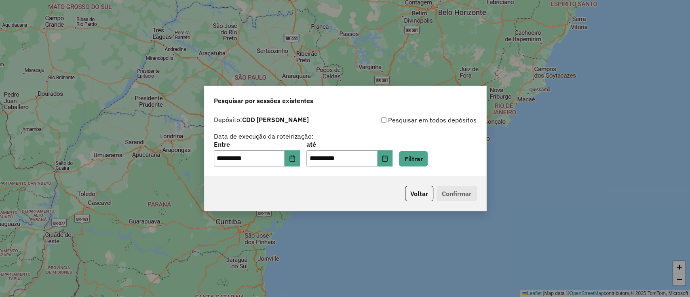
click at [452, 162] on div "**********" at bounding box center [345, 153] width 263 height 25
click at [428, 160] on button "Filtrar" at bounding box center [413, 158] width 29 height 15
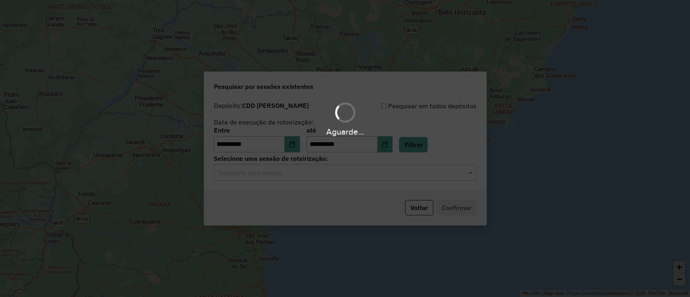
click at [293, 174] on input "text" at bounding box center [337, 173] width 238 height 10
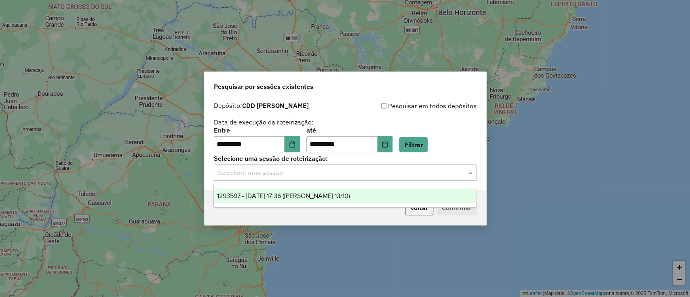
click at [283, 198] on span "1293597 - 13/10/2025 17:36 (Mogi Mirim 13/10)" at bounding box center [283, 195] width 133 height 7
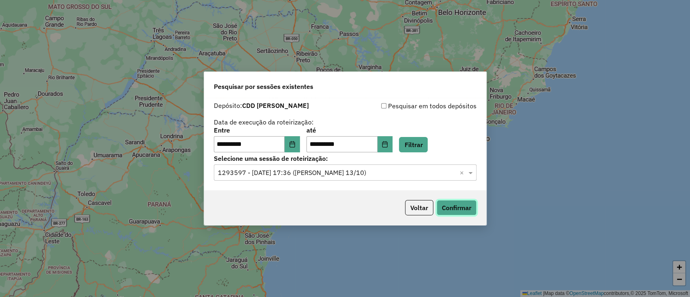
click at [472, 209] on button "Confirmar" at bounding box center [457, 207] width 40 height 15
click at [295, 142] on icon "Choose Date" at bounding box center [291, 144] width 5 height 6
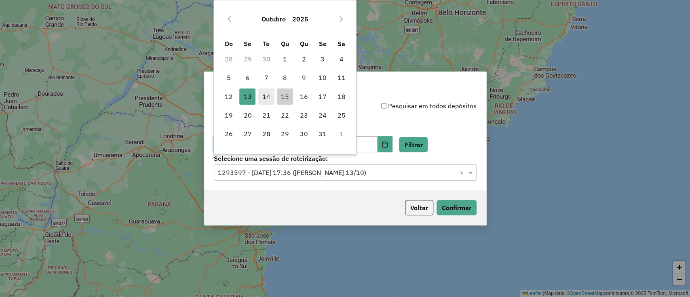
click at [264, 98] on span "14" at bounding box center [266, 97] width 16 height 16
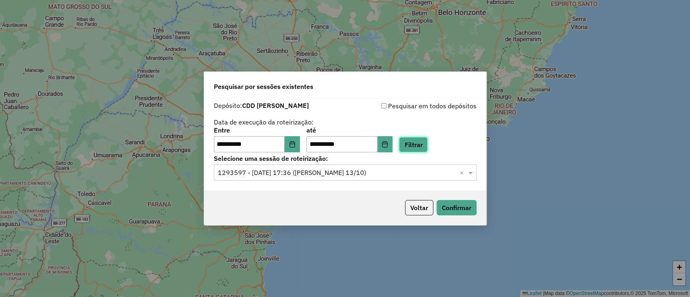
click at [428, 148] on button "Filtrar" at bounding box center [413, 144] width 29 height 15
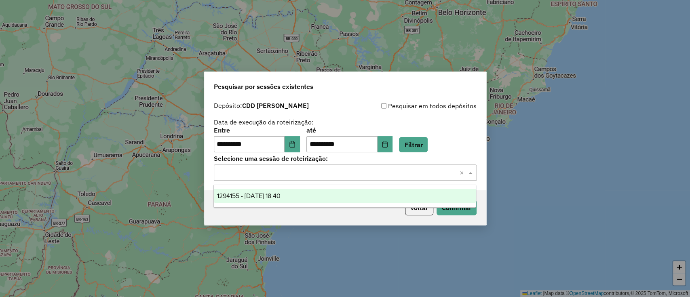
click at [291, 174] on input "text" at bounding box center [337, 173] width 238 height 10
click at [320, 199] on div "1294155 - 14/10/2025 18:40" at bounding box center [345, 196] width 262 height 14
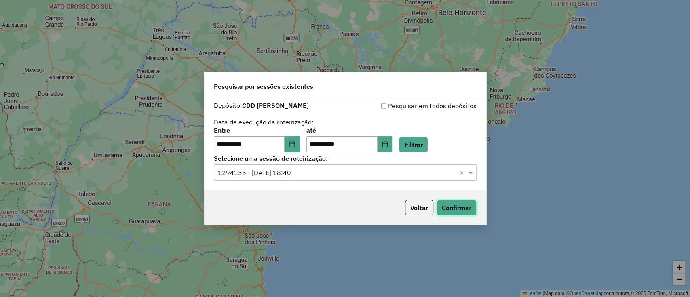
click at [447, 205] on button "Confirmar" at bounding box center [457, 207] width 40 height 15
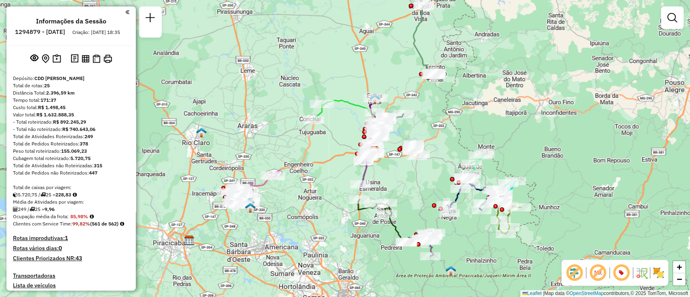
click at [321, 68] on div "Janela de atendimento Grade de atendimento Capacidade Transportadoras Veículos …" at bounding box center [345, 148] width 690 height 297
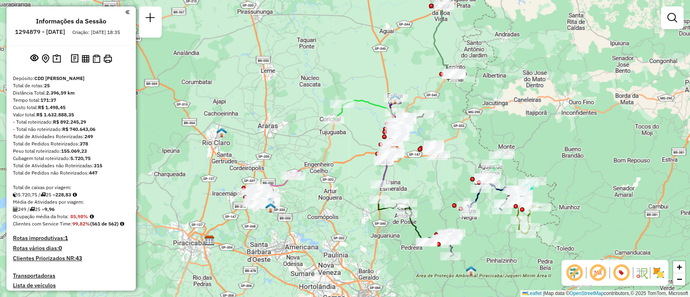
drag, startPoint x: 360, startPoint y: 245, endPoint x: 351, endPoint y: 257, distance: 15.4
click at [351, 257] on div "Janela de atendimento Grade de atendimento Capacidade Transportadoras Veículos …" at bounding box center [345, 148] width 690 height 297
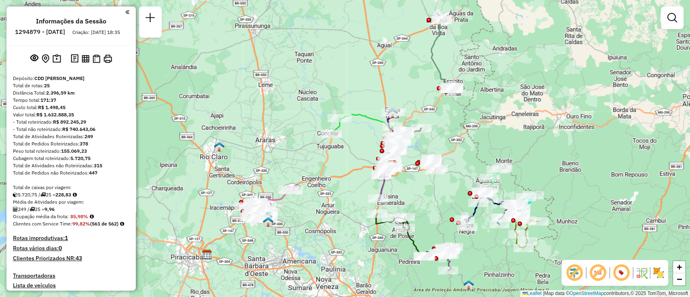
drag, startPoint x: 335, startPoint y: 263, endPoint x: 342, endPoint y: 264, distance: 7.0
click at [342, 264] on div "Janela de atendimento Grade de atendimento Capacidade Transportadoras Veículos …" at bounding box center [345, 148] width 690 height 297
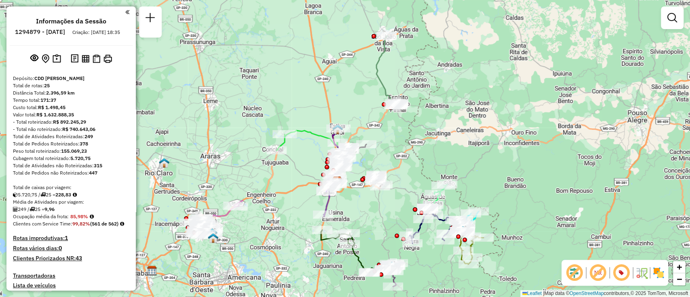
drag, startPoint x: 304, startPoint y: 225, endPoint x: 261, endPoint y: 230, distance: 43.5
click at [261, 230] on div "Janela de atendimento Grade de atendimento Capacidade Transportadoras Veículos …" at bounding box center [345, 148] width 690 height 297
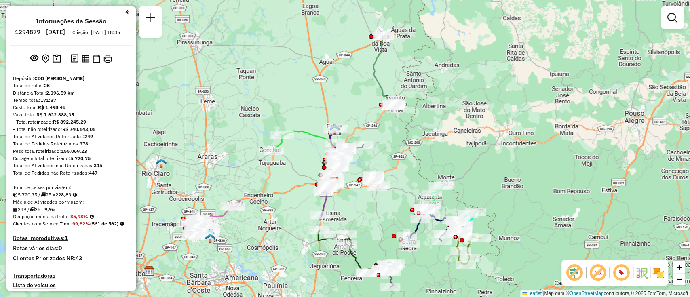
drag, startPoint x: 281, startPoint y: 233, endPoint x: 259, endPoint y: 229, distance: 22.7
click at [259, 230] on div "Janela de atendimento Grade de atendimento Capacidade Transportadoras Veículos …" at bounding box center [345, 148] width 690 height 297
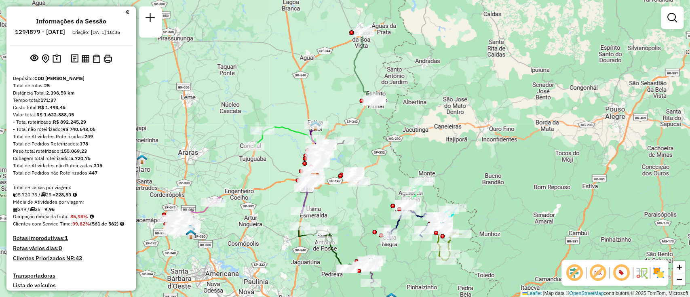
click at [434, 118] on div "Janela de atendimento Grade de atendimento Capacidade Transportadoras Veículos …" at bounding box center [345, 148] width 690 height 297
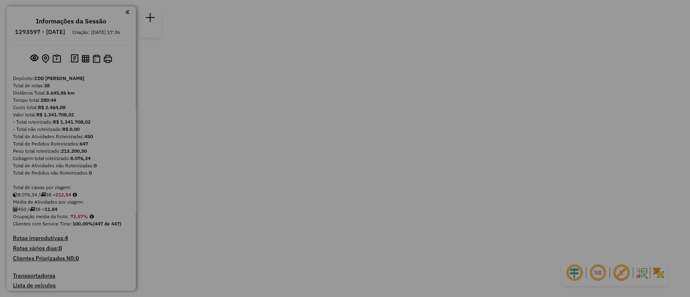
click at [570, 276] on div "× i Você não tem permissão para acessar este recurso OK No Cancel" at bounding box center [345, 148] width 690 height 297
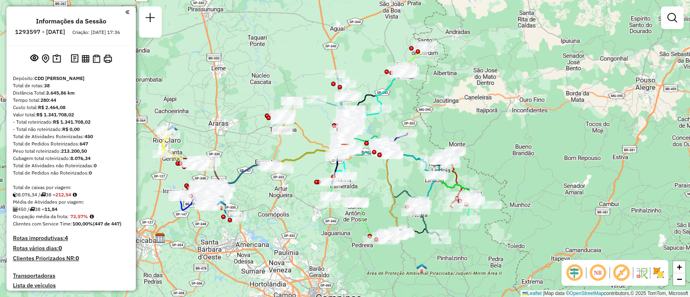
click at [577, 279] on em at bounding box center [574, 272] width 19 height 19
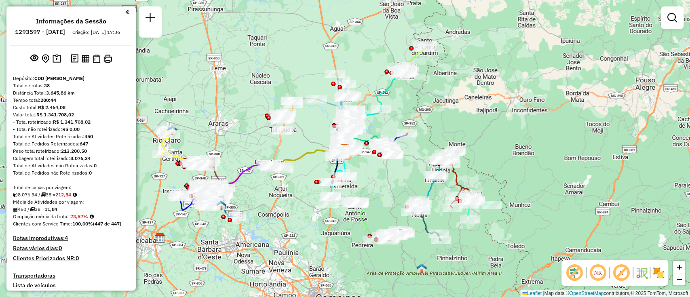
click at [624, 278] on em at bounding box center [621, 272] width 19 height 19
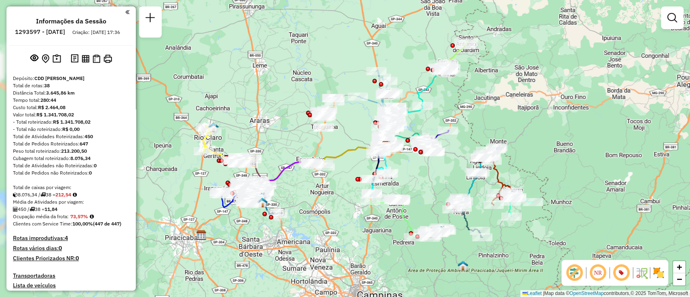
drag, startPoint x: 274, startPoint y: 238, endPoint x: 365, endPoint y: 238, distance: 90.5
click at [367, 238] on div "Janela de atendimento Grade de atendimento Capacidade Transportadoras Veículos …" at bounding box center [345, 148] width 690 height 297
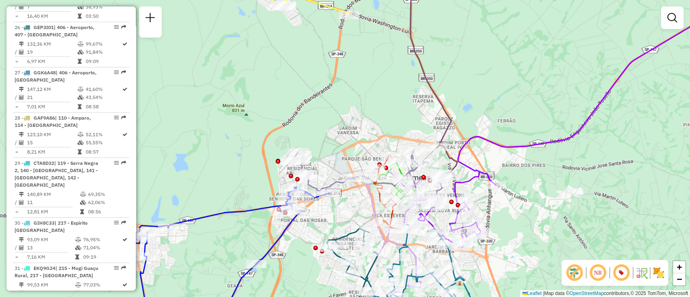
scroll to position [1563, 0]
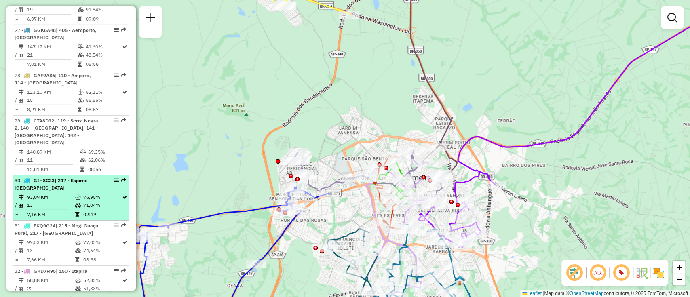
click at [46, 201] on td "13" at bounding box center [51, 205] width 48 height 8
select select "**********"
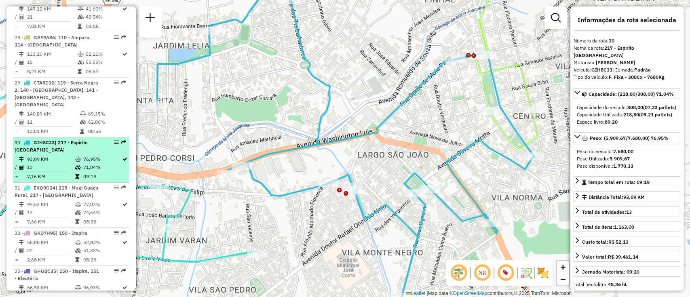
scroll to position [1617, 0]
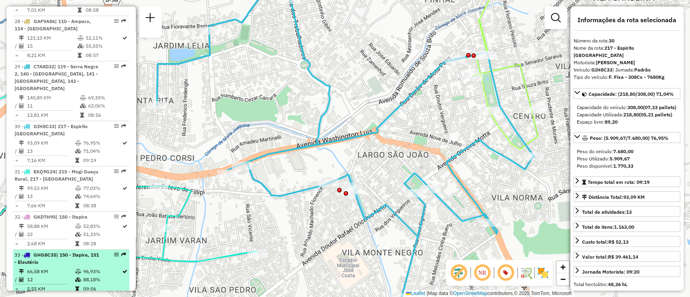
click at [45, 268] on td "66,58 KM" at bounding box center [51, 272] width 48 height 8
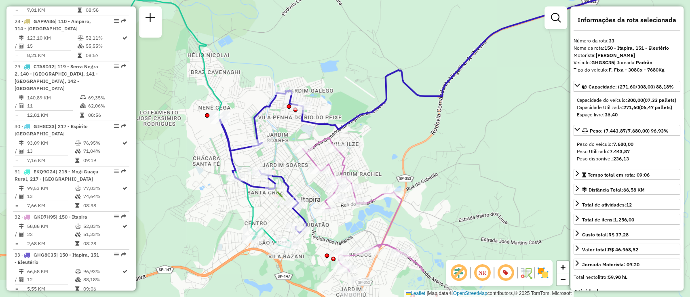
drag, startPoint x: 314, startPoint y: 206, endPoint x: 410, endPoint y: 151, distance: 110.6
click at [410, 151] on div "Janela de atendimento Grade de atendimento Capacidade Transportadoras Veículos …" at bounding box center [345, 148] width 690 height 297
click at [291, 185] on icon at bounding box center [442, 101] width 444 height 263
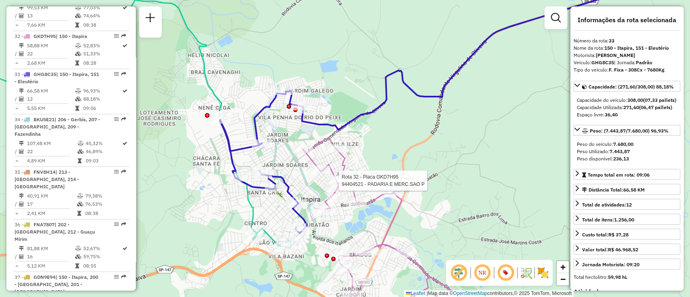
scroll to position [1829, 0]
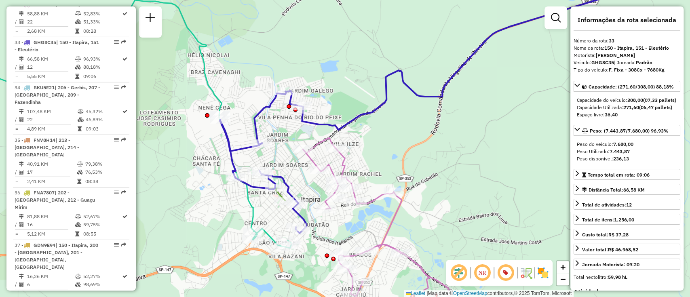
click at [340, 162] on icon at bounding box center [376, 222] width 146 height 169
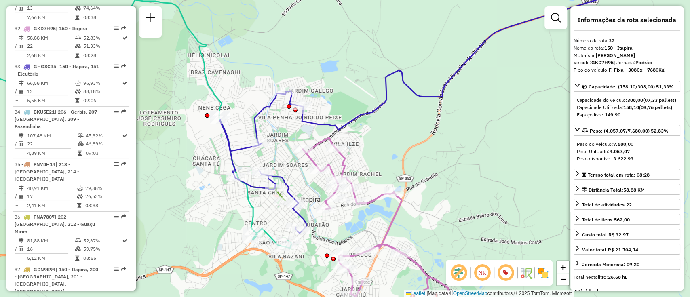
scroll to position [1791, 0]
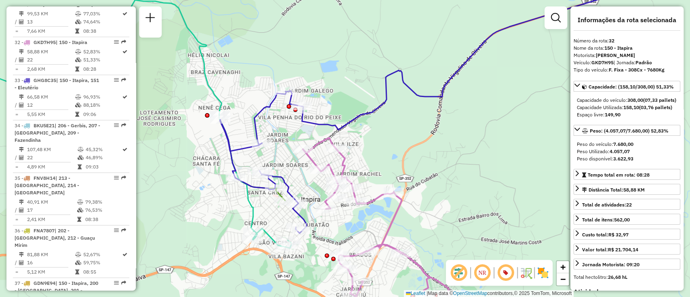
drag, startPoint x: 400, startPoint y: 143, endPoint x: 425, endPoint y: 139, distance: 24.9
click at [425, 139] on div "Janela de atendimento Grade de atendimento Capacidade Transportadoras Veículos …" at bounding box center [345, 148] width 690 height 297
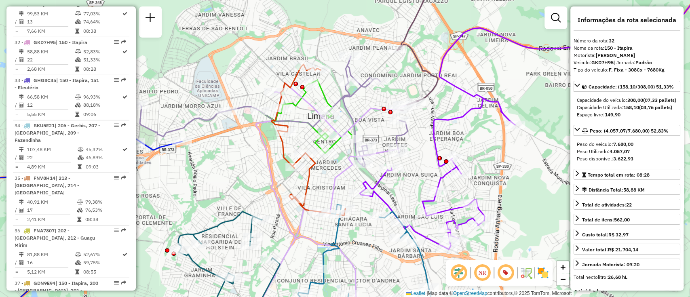
click at [306, 173] on icon at bounding box center [309, 139] width 74 height 151
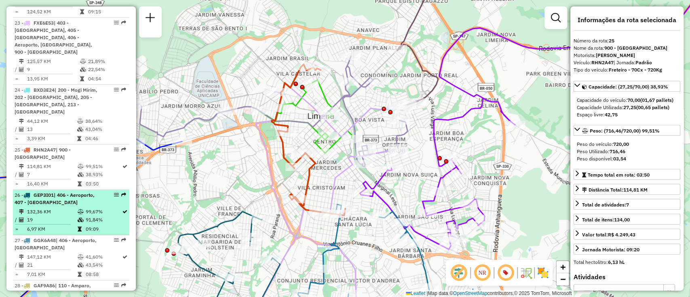
scroll to position [1245, 0]
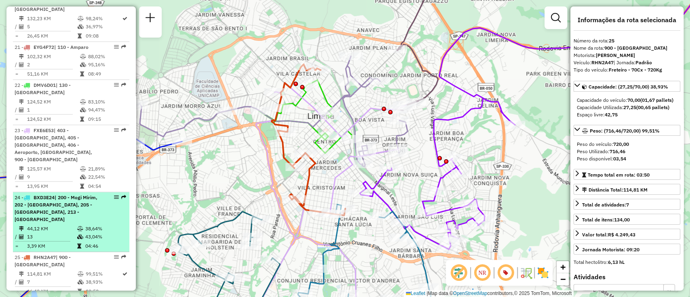
click at [76, 194] on span "| 200 - Mogi Mirim, 202 - Jardim Santa Monica III, 205 - Ype Amarelo, 213 - Mog…" at bounding box center [56, 208] width 83 height 28
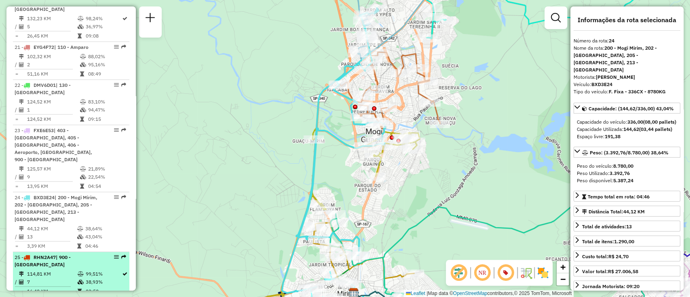
click at [68, 252] on li "25 - RHN2A47 | 900 - Centro Limeira 114,81 KM 99,51% / 7 38,93% = 16,40 KM 03:50" at bounding box center [71, 274] width 116 height 45
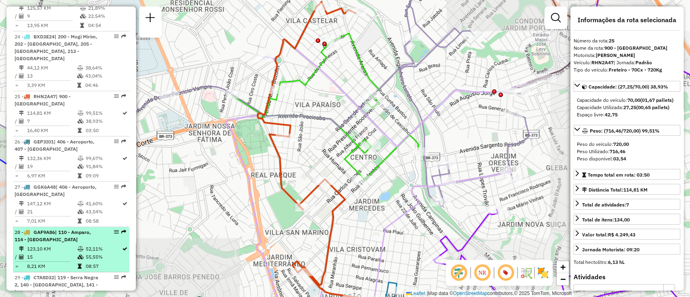
scroll to position [1407, 0]
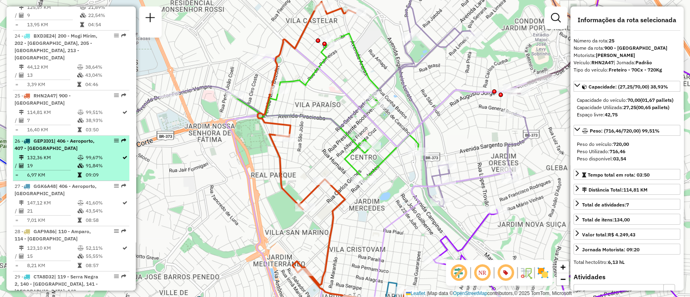
click at [74, 162] on td "19" at bounding box center [52, 166] width 51 height 8
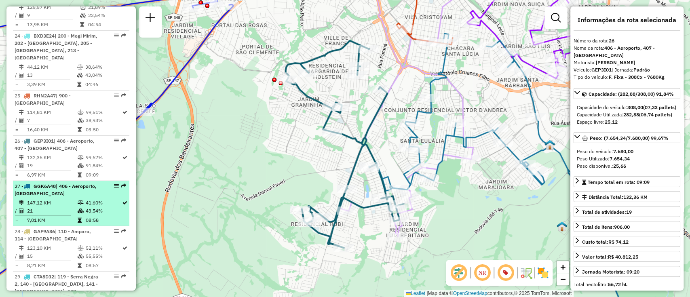
click at [87, 183] on div "27 - GGK6A48 | 406 - Aeroporto, 408 - Eulalia" at bounding box center [58, 190] width 86 height 15
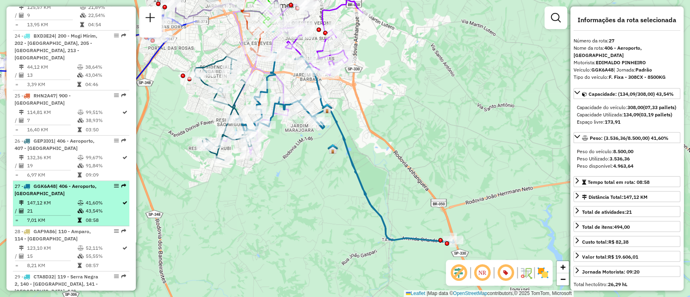
click at [88, 194] on li "27 - GGK6A48 | 406 - Aeroporto, 408 - Eulalia 147,12 KM 41,60% / 21 43,54% = 7,…" at bounding box center [71, 203] width 116 height 45
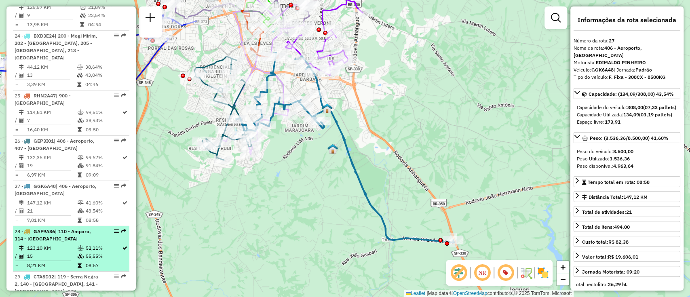
click at [88, 228] on div "28 - GAF9A86 | 110 - Amparo, 114 - Jardim São Dimas" at bounding box center [58, 235] width 86 height 15
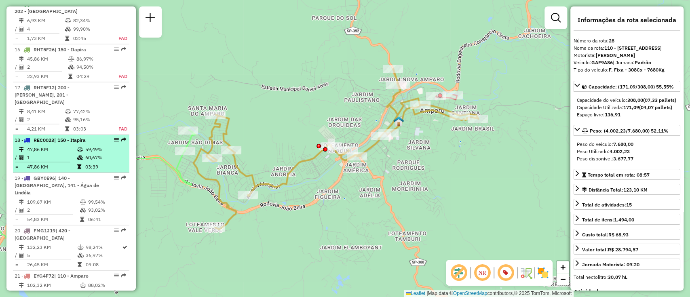
scroll to position [1029, 0]
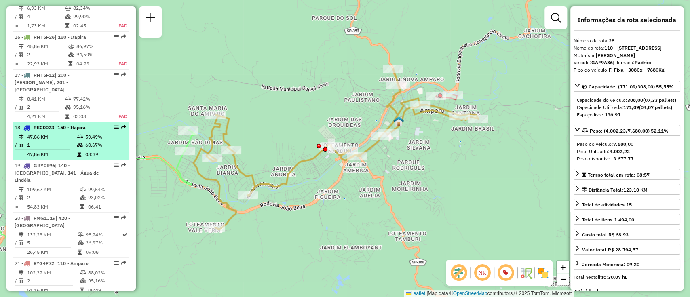
click at [89, 193] on td "93,02%" at bounding box center [107, 197] width 38 height 8
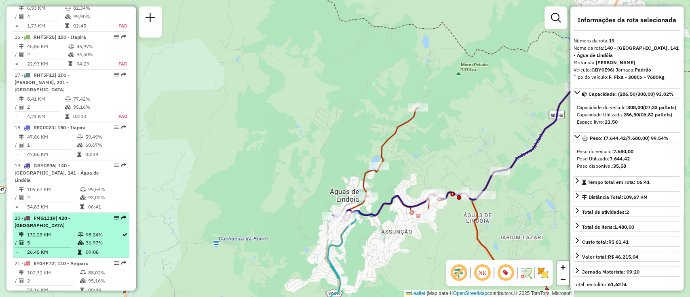
click at [79, 238] on td at bounding box center [81, 242] width 8 height 8
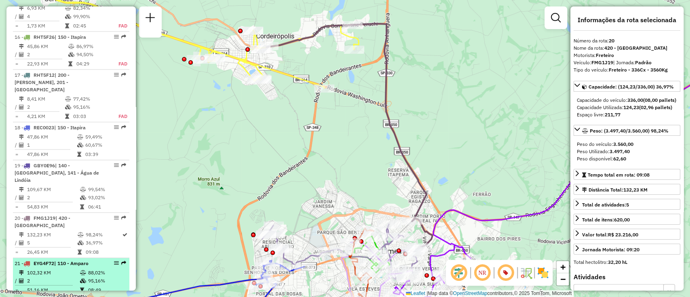
click at [89, 268] on td "88,02%" at bounding box center [107, 272] width 38 height 8
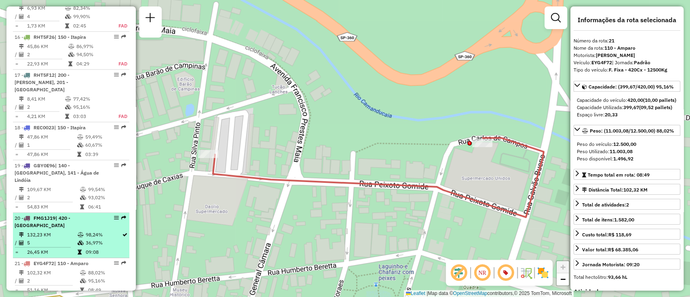
scroll to position [1137, 0]
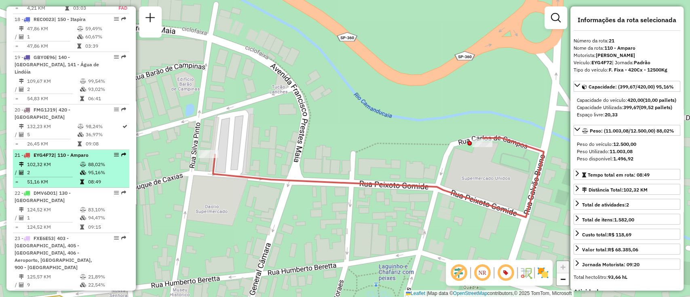
click at [89, 169] on td "95,16%" at bounding box center [107, 173] width 38 height 8
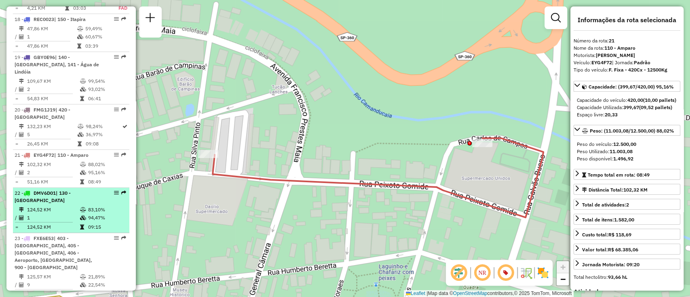
click at [88, 206] on td "83,10%" at bounding box center [107, 210] width 38 height 8
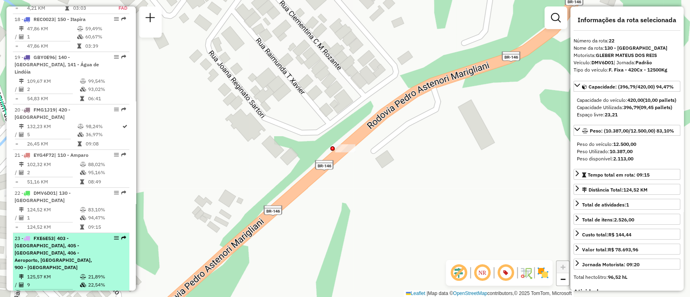
click at [76, 235] on span "| 403 - Limeira, 405 - Jardim Orestes, 406 - Aeroporto, 408 - Eulalia, 900 - Ce…" at bounding box center [54, 252] width 78 height 35
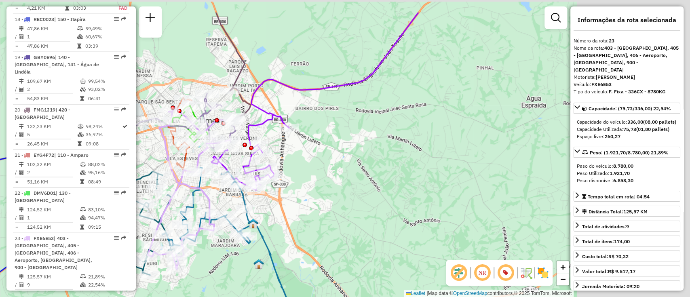
click at [343, 155] on div "Rota 12 - Placa FNX1D39 94416671 - ALESSANDRO CLARO Rota 12 - Placa FNX1D39 944…" at bounding box center [345, 148] width 690 height 297
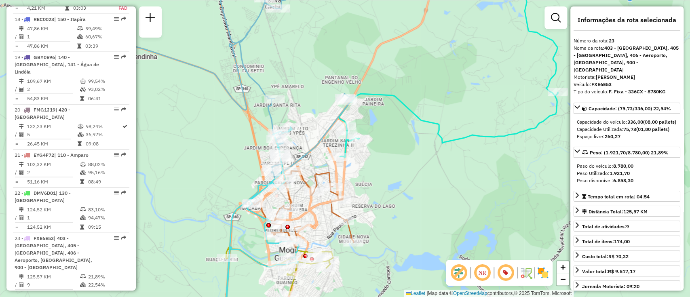
click at [342, 213] on icon at bounding box center [300, 208] width 106 height 77
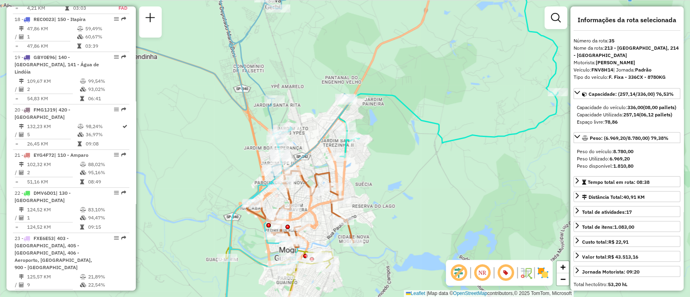
scroll to position [1852, 0]
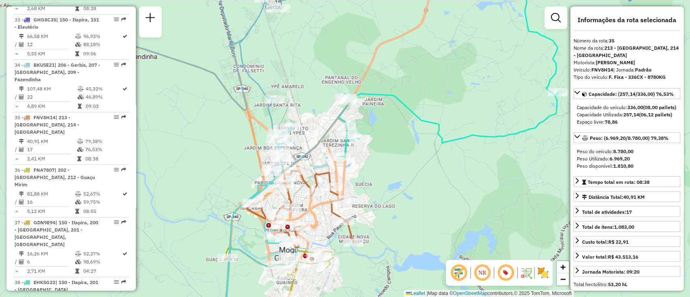
drag, startPoint x: 398, startPoint y: 194, endPoint x: 413, endPoint y: 149, distance: 47.6
click at [411, 150] on div "Rota 24 - Placa BXD3E24 94400843 - BOTIQUIM BAR E RESTA Rota 35 - Placa FNV8H14…" at bounding box center [345, 148] width 690 height 297
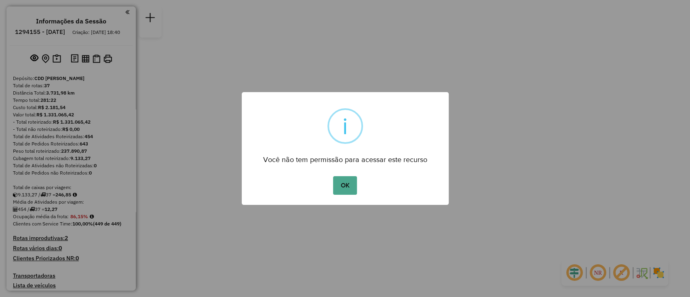
click at [357, 181] on div "OK No Cancel" at bounding box center [345, 185] width 207 height 23
click at [344, 184] on button "OK" at bounding box center [345, 185] width 24 height 19
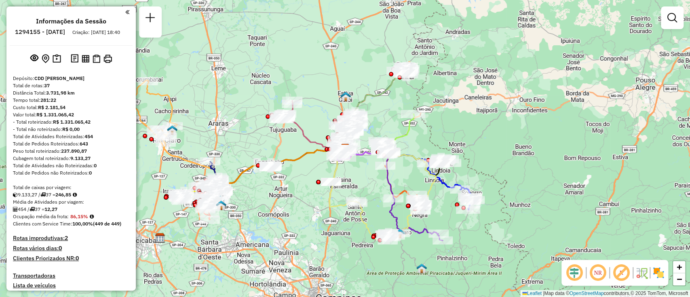
click at [569, 273] on em at bounding box center [574, 272] width 19 height 19
click at [618, 267] on em at bounding box center [621, 272] width 19 height 19
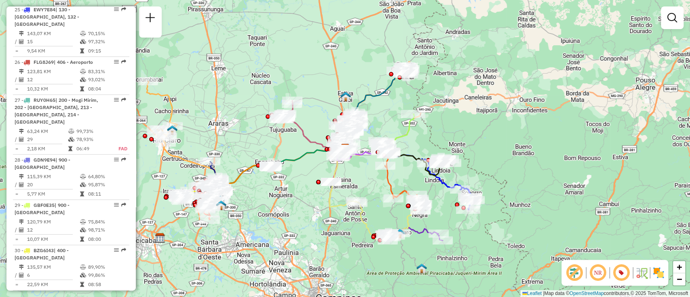
scroll to position [1509, 0]
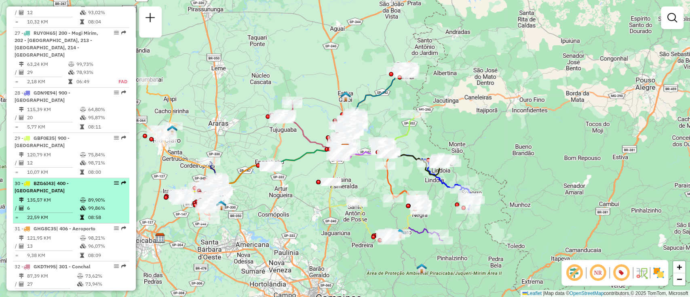
click at [69, 183] on span "| 400 - Iracemápolis" at bounding box center [42, 186] width 54 height 13
select select "**********"
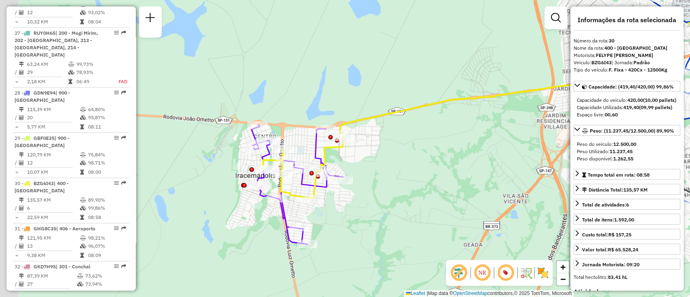
drag, startPoint x: 325, startPoint y: 175, endPoint x: 368, endPoint y: 150, distance: 48.9
click at [393, 141] on div "Janela de atendimento Grade de atendimento Capacidade Transportadoras Veículos …" at bounding box center [345, 148] width 690 height 297
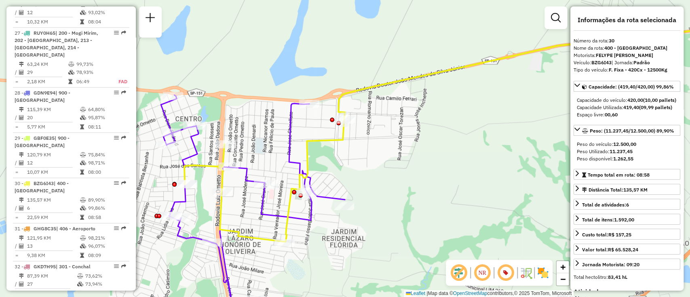
drag, startPoint x: 333, startPoint y: 221, endPoint x: 308, endPoint y: 252, distance: 39.1
click at [308, 252] on div "Janela de atendimento Grade de atendimento Capacidade Transportadoras Veículos …" at bounding box center [345, 148] width 690 height 297
click at [338, 141] on icon at bounding box center [471, 131] width 574 height 221
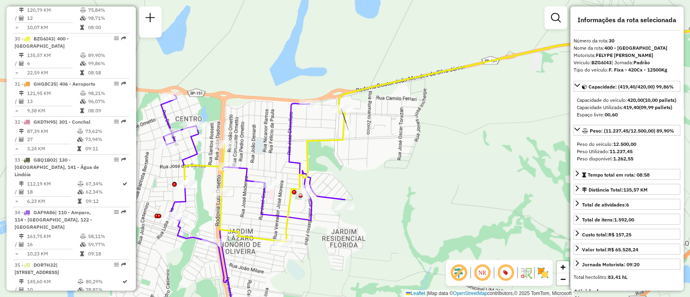
scroll to position [1679, 0]
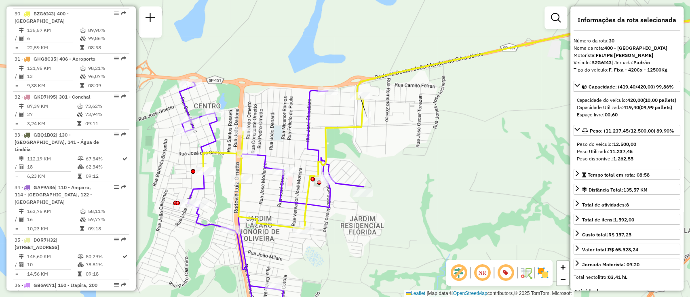
drag, startPoint x: 359, startPoint y: 169, endPoint x: 371, endPoint y: 158, distance: 15.5
click at [371, 158] on div "Janela de atendimento Grade de atendimento Capacidade Transportadoras Veículos …" at bounding box center [345, 148] width 690 height 297
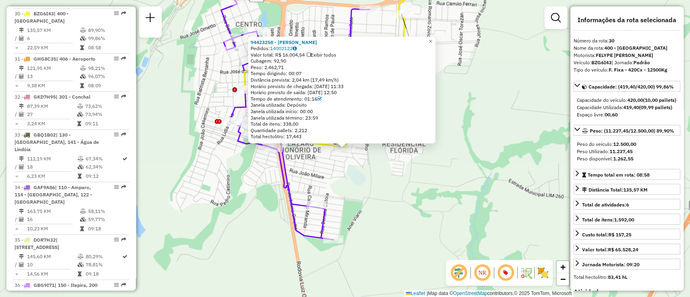
click at [363, 202] on div "94423258 - LUCILEI SANTOS PEREIRA Pedidos: 14002122 Valor total: R$ 16.004,54 E…" at bounding box center [345, 148] width 690 height 297
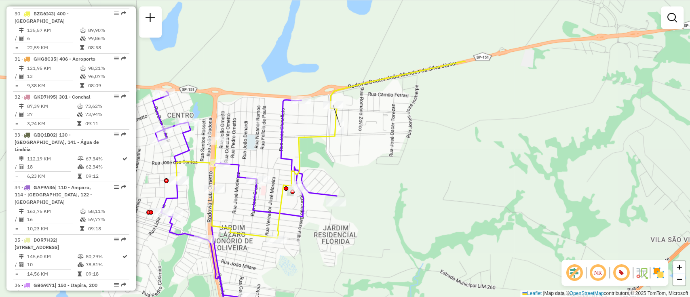
drag, startPoint x: 387, startPoint y: 171, endPoint x: 319, endPoint y: 262, distance: 113.7
click at [319, 262] on div "Janela de atendimento Grade de atendimento Capacidade Transportadoras Veículos …" at bounding box center [345, 148] width 690 height 297
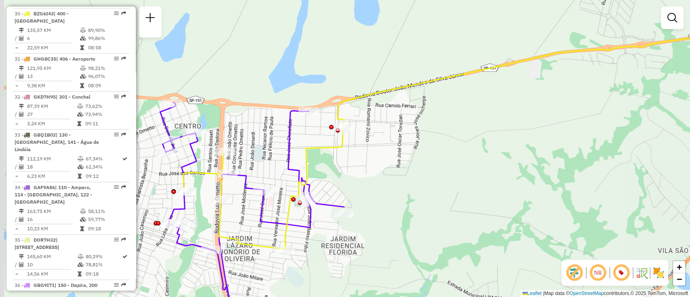
drag, startPoint x: 372, startPoint y: 189, endPoint x: 384, endPoint y: 185, distance: 12.7
click at [384, 185] on div "Janela de atendimento Grade de atendimento Capacidade Transportadoras Veículos …" at bounding box center [345, 148] width 690 height 297
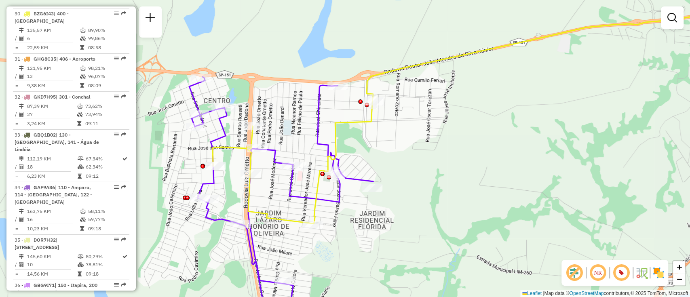
drag, startPoint x: 417, startPoint y: 209, endPoint x: 437, endPoint y: 183, distance: 32.3
click at [437, 183] on div "Janela de atendimento Grade de atendimento Capacidade Transportadoras Veículos …" at bounding box center [345, 148] width 690 height 297
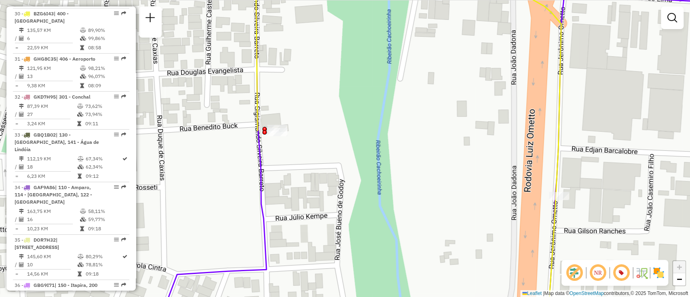
click at [306, 142] on div "Janela de atendimento Grade de atendimento Capacidade Transportadoras Veículos …" at bounding box center [345, 148] width 690 height 297
click at [261, 103] on icon at bounding box center [411, 148] width 310 height 356
select select "**********"
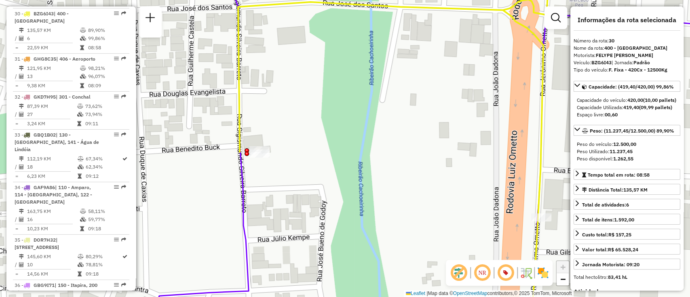
drag, startPoint x: 295, startPoint y: 101, endPoint x: 278, endPoint y: 123, distance: 27.8
click at [278, 123] on div "Janela de atendimento Grade de atendimento Capacidade Transportadoras Veículos …" at bounding box center [345, 148] width 690 height 297
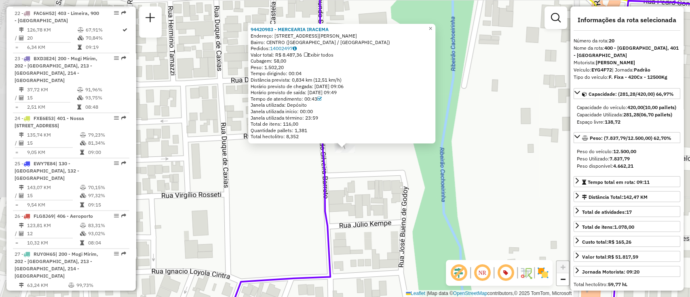
scroll to position [1190, 0]
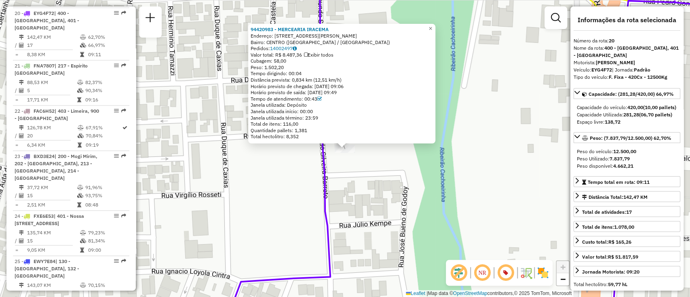
click at [264, 166] on div "94420983 - MERCEARIA IRACEMA Endereço: Rua Sigismundo Silveira Barret 1025 Bair…" at bounding box center [345, 148] width 690 height 297
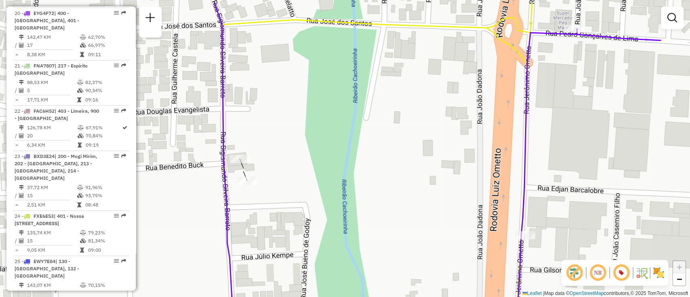
drag, startPoint x: 366, startPoint y: 153, endPoint x: 258, endPoint y: 176, distance: 110.8
click at [262, 186] on div "Janela de atendimento Grade de atendimento Capacidade Transportadoras Veículos …" at bounding box center [345, 148] width 690 height 297
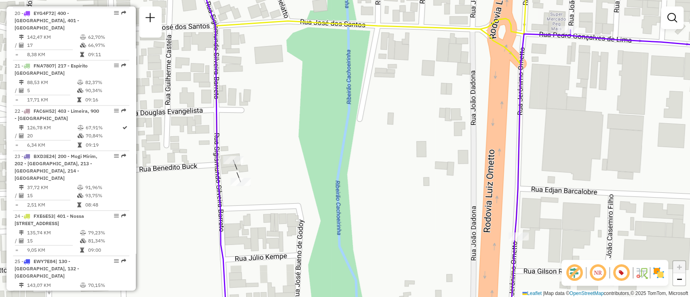
click at [304, 25] on icon at bounding box center [371, 148] width 312 height 356
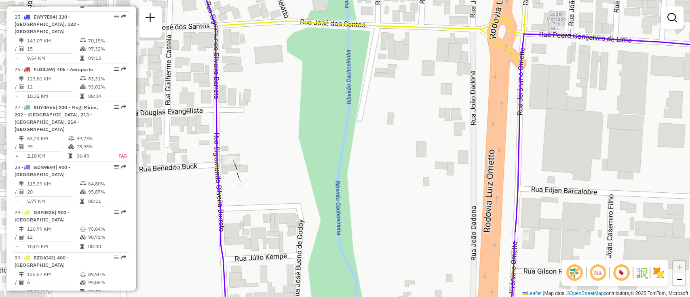
select select "**********"
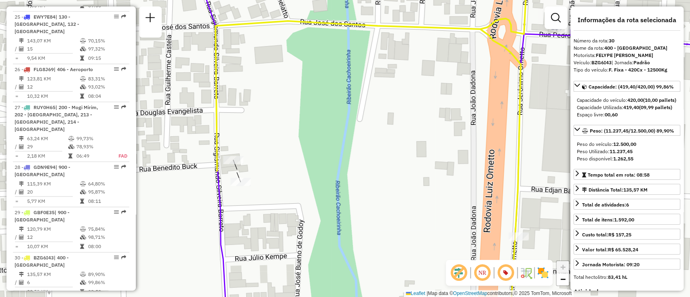
scroll to position [1679, 0]
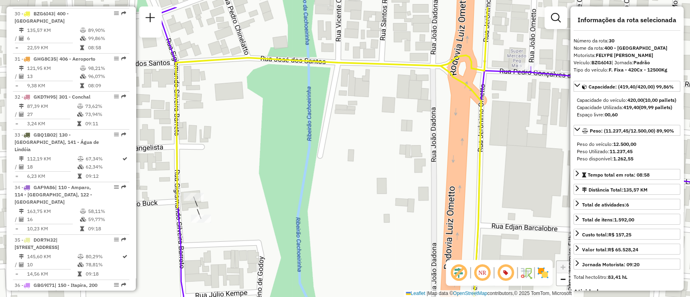
drag, startPoint x: 289, startPoint y: 118, endPoint x: 262, endPoint y: 152, distance: 43.1
click at [262, 152] on div "Janela de atendimento Grade de atendimento Capacidade Transportadoras Veículos …" at bounding box center [345, 148] width 690 height 297
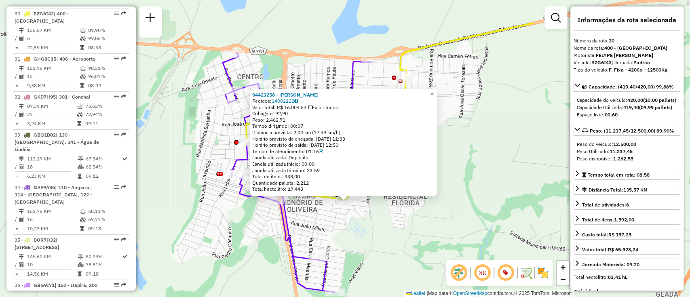
drag, startPoint x: 331, startPoint y: 189, endPoint x: 332, endPoint y: 242, distance: 52.6
click at [332, 242] on div "94423258 - LUCILEI SANTOS PEREIRA Pedidos: 14002122 Valor total: R$ 16.004,54 E…" at bounding box center [345, 148] width 690 height 297
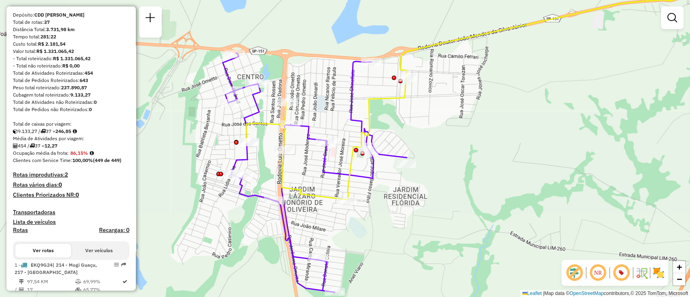
scroll to position [0, 0]
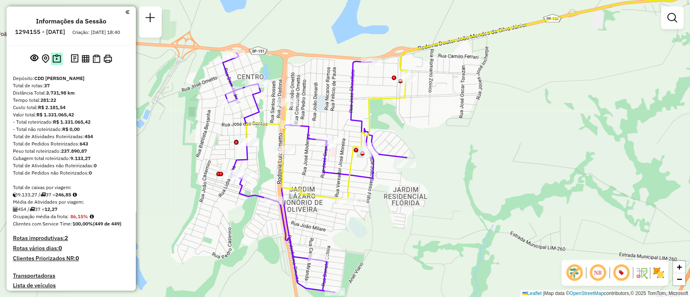
click at [58, 63] on img at bounding box center [57, 58] width 8 height 9
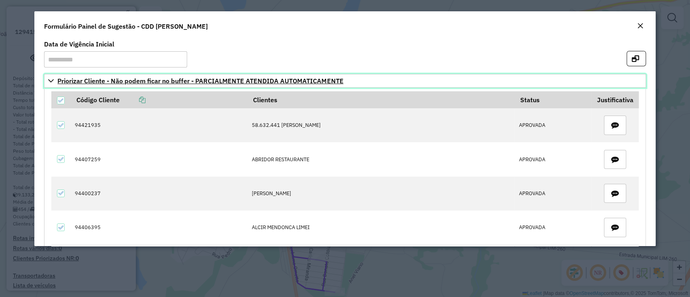
click at [51, 82] on icon at bounding box center [51, 80] width 6 height 3
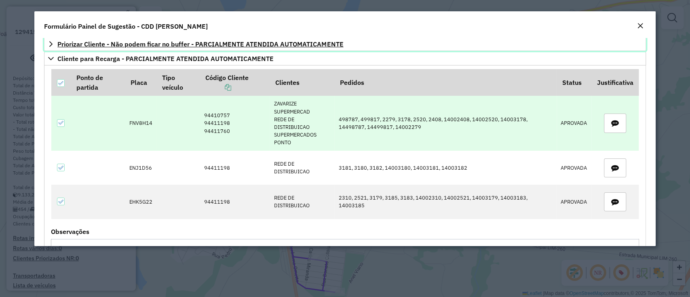
scroll to position [54, 0]
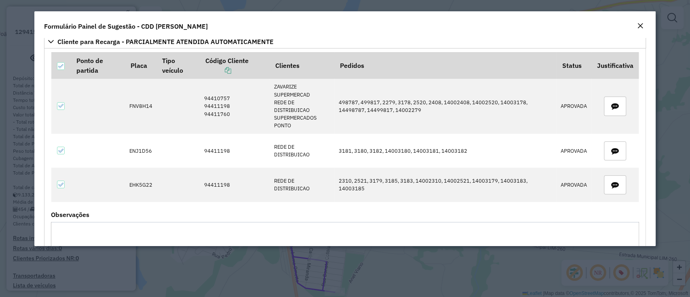
click at [641, 26] on em "Close" at bounding box center [640, 26] width 6 height 6
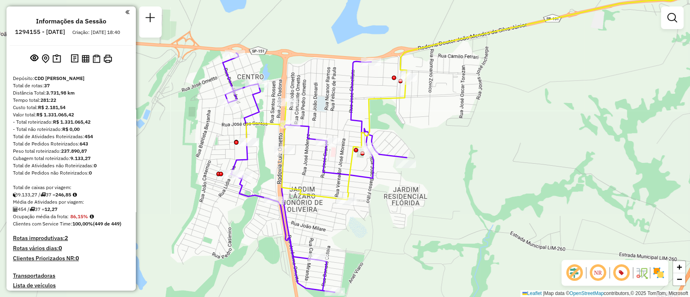
click at [313, 135] on icon at bounding box center [315, 172] width 184 height 239
select select "**********"
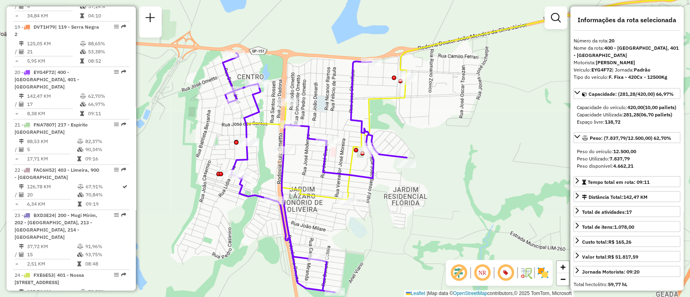
scroll to position [1190, 0]
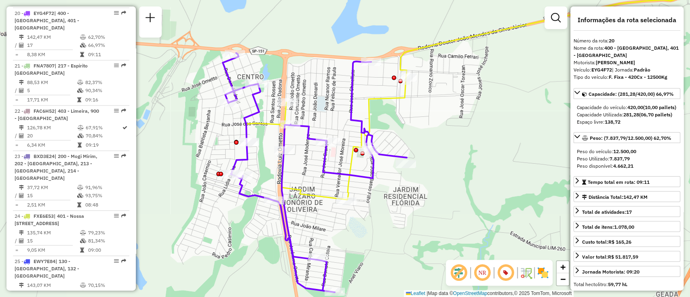
click at [284, 111] on icon at bounding box center [502, 94] width 513 height 212
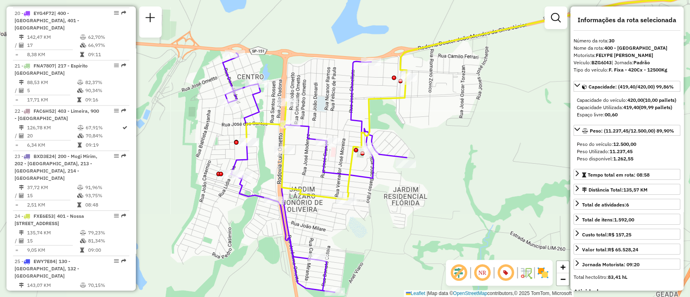
scroll to position [1679, 0]
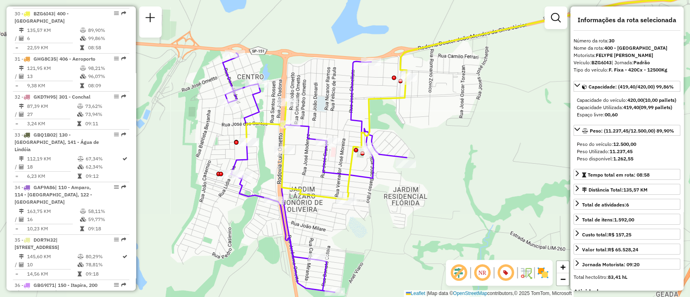
click at [311, 136] on icon at bounding box center [315, 172] width 184 height 239
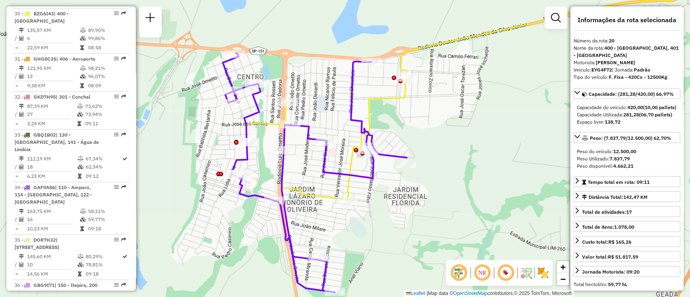
scroll to position [1190, 0]
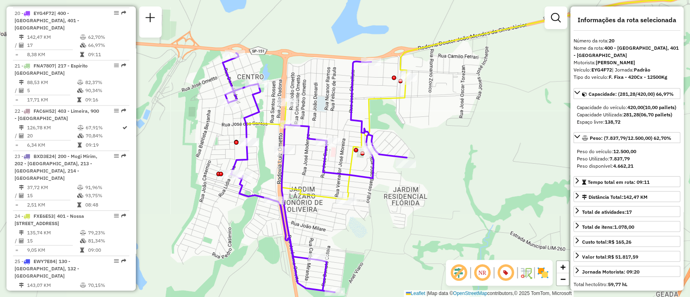
click at [286, 110] on icon at bounding box center [502, 94] width 513 height 212
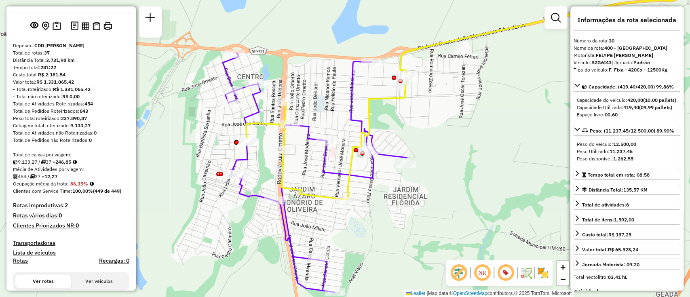
scroll to position [0, 0]
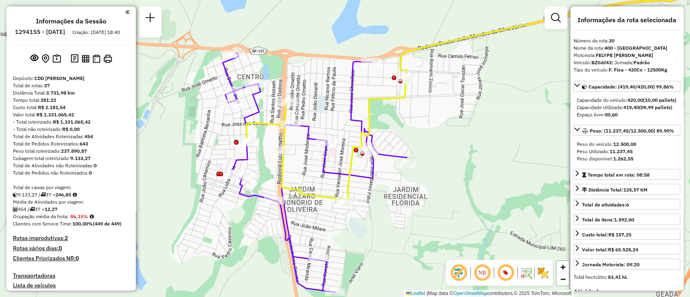
click at [289, 115] on icon at bounding box center [502, 94] width 513 height 212
click at [53, 75] on div "Informações da Sessão 1294155 - 14/10/2025 Criação: 13/10/2025 18:40 Depósito: …" at bounding box center [70, 148] width 129 height 284
click at [58, 63] on img at bounding box center [57, 58] width 8 height 9
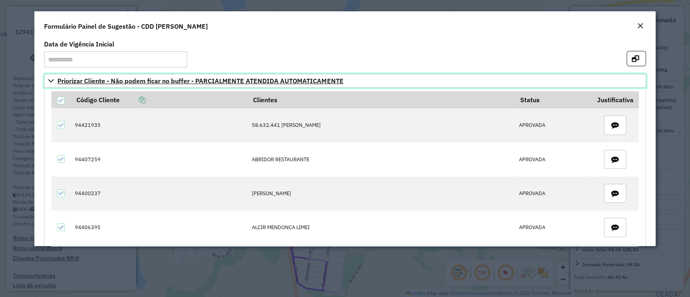
click at [50, 81] on icon at bounding box center [51, 80] width 6 height 3
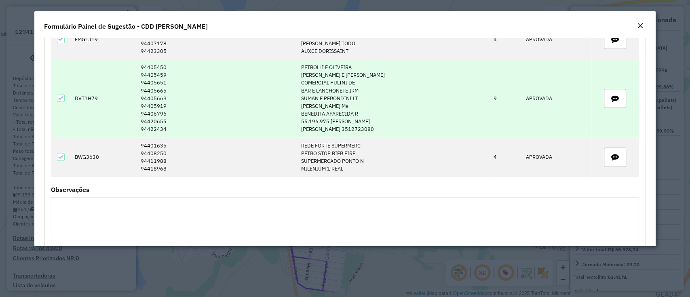
scroll to position [572, 0]
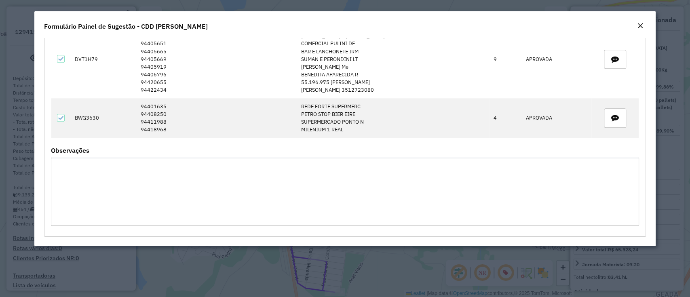
click at [645, 27] on button "Close" at bounding box center [640, 26] width 11 height 11
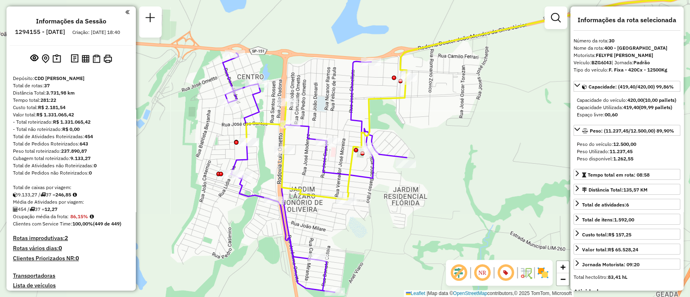
click at [643, 27] on div "Informações da rota selecionada" at bounding box center [627, 23] width 107 height 15
click at [350, 188] on icon at bounding box center [502, 94] width 513 height 212
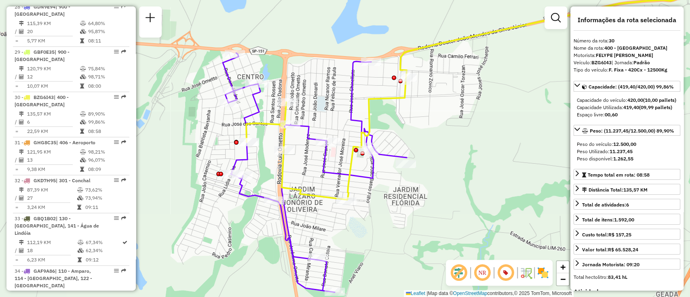
scroll to position [1679, 0]
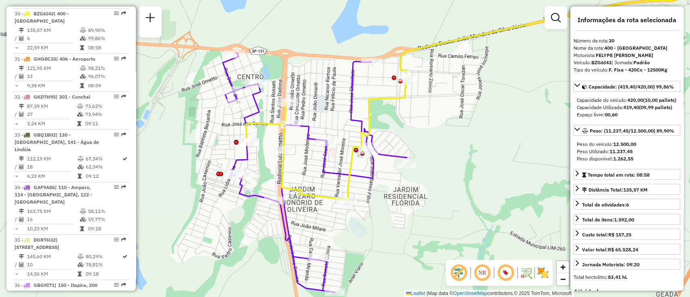
click at [289, 230] on icon at bounding box center [315, 172] width 184 height 239
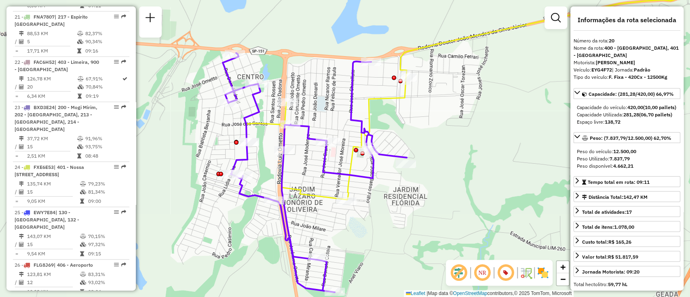
scroll to position [1190, 0]
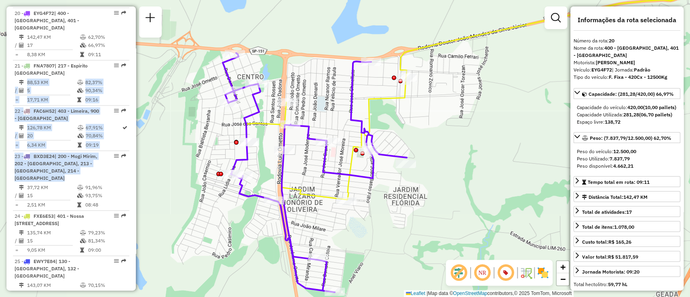
drag, startPoint x: 133, startPoint y: 197, endPoint x: 131, endPoint y: 105, distance: 92.2
click at [134, 84] on div "Informações da Sessão 1294155 - 14/10/2025 Criação: 13/10/2025 18:40 Depósito: …" at bounding box center [70, 148] width 129 height 284
click at [137, 178] on div "Janela de atendimento Grade de atendimento Capacidade Transportadoras Veículos …" at bounding box center [345, 148] width 690 height 297
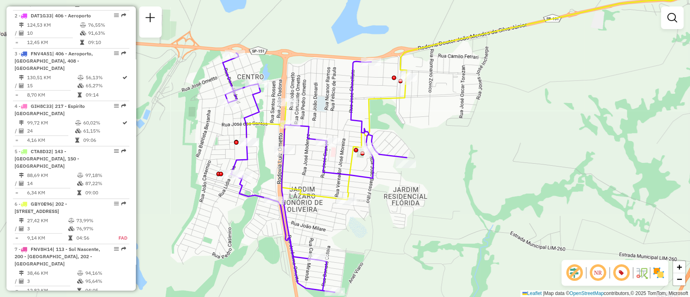
scroll to position [0, 0]
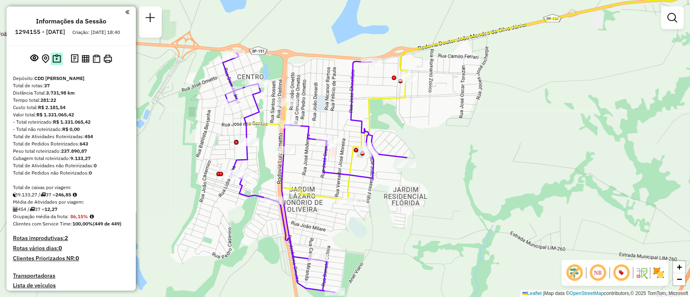
click at [58, 63] on img at bounding box center [57, 58] width 8 height 9
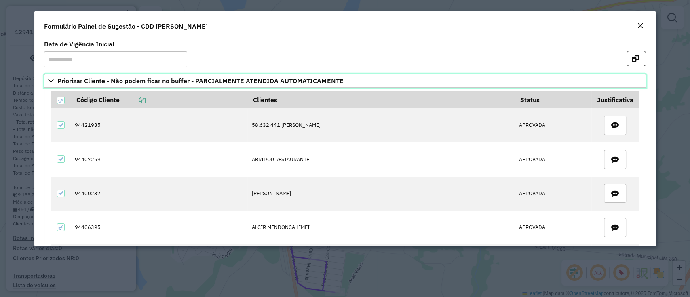
click at [50, 78] on icon at bounding box center [51, 81] width 6 height 6
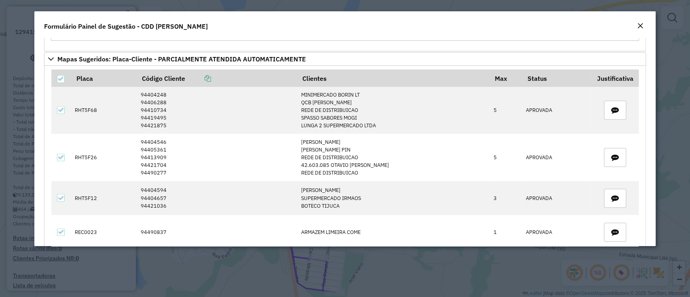
scroll to position [303, 0]
click at [640, 30] on div "Close" at bounding box center [640, 26] width 6 height 10
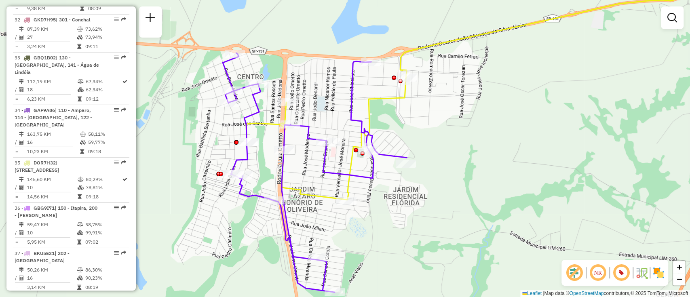
scroll to position [1770, 0]
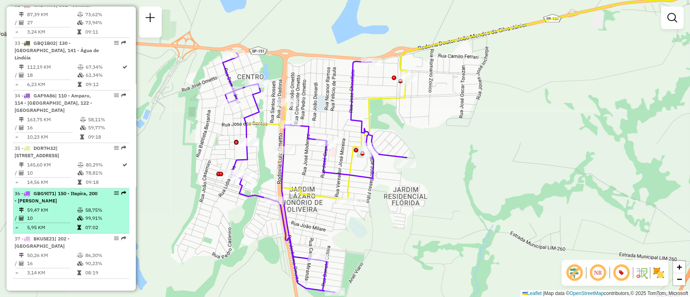
click at [87, 209] on td "58,75%" at bounding box center [105, 210] width 41 height 8
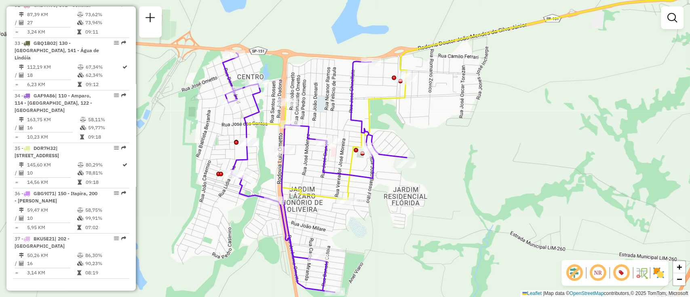
select select "**********"
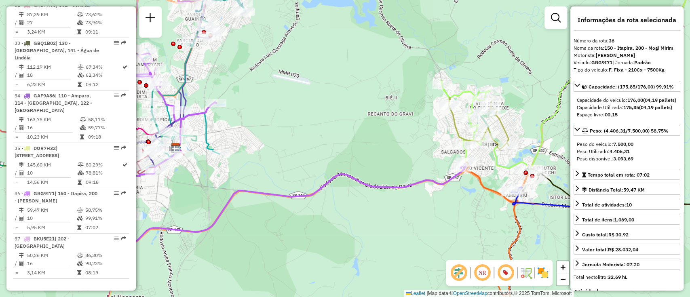
drag, startPoint x: 355, startPoint y: 231, endPoint x: 318, endPoint y: 211, distance: 42.5
click at [318, 211] on div "Janela de atendimento Grade de atendimento Capacidade Transportadoras Veículos …" at bounding box center [345, 148] width 690 height 297
click at [344, 176] on icon at bounding box center [288, 148] width 355 height 191
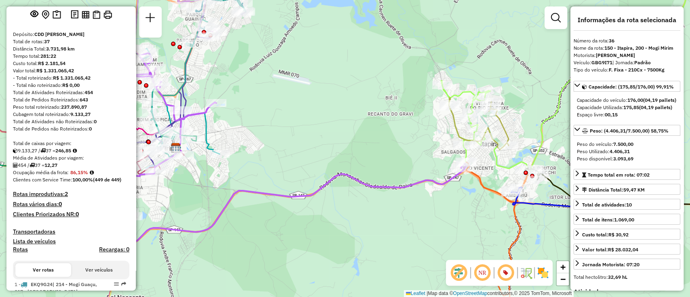
scroll to position [0, 0]
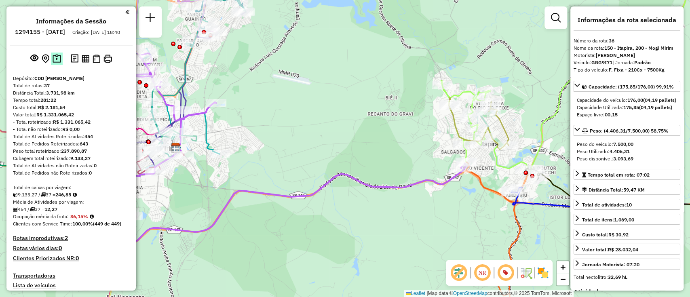
click at [51, 61] on button at bounding box center [57, 59] width 12 height 13
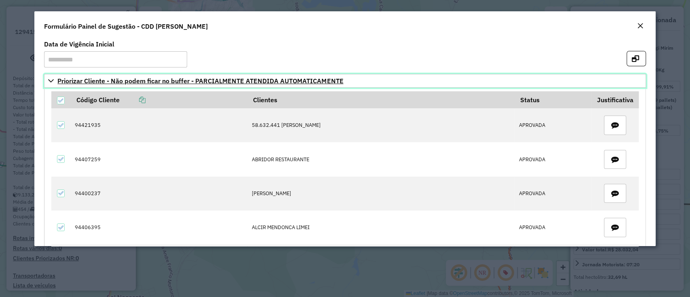
click at [49, 82] on icon at bounding box center [51, 81] width 6 height 6
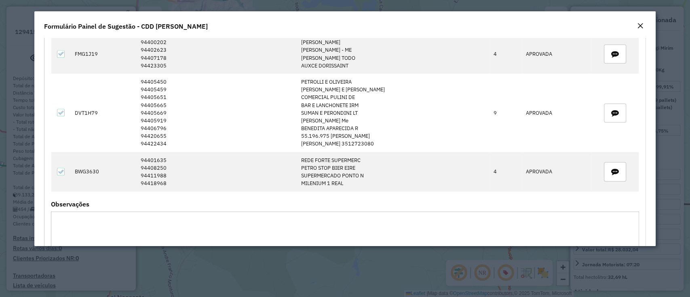
scroll to position [572, 0]
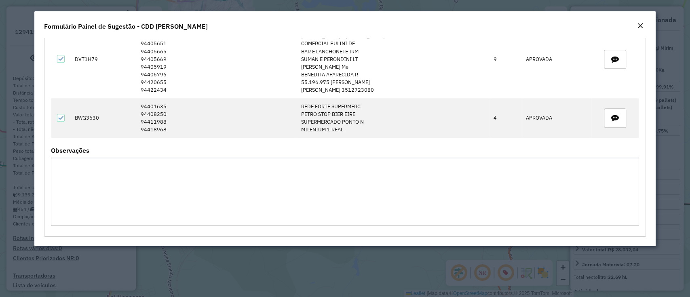
click at [637, 24] on em "Close" at bounding box center [640, 26] width 6 height 6
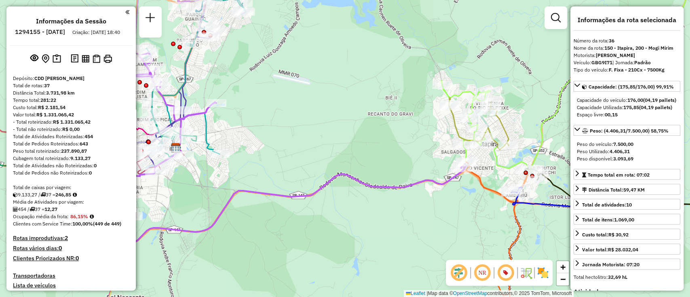
click at [363, 185] on icon at bounding box center [288, 148] width 355 height 191
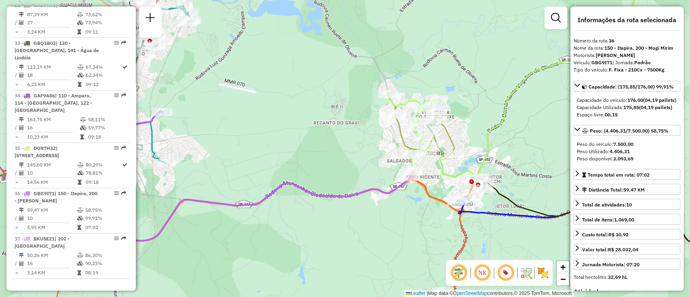
drag, startPoint x: 390, startPoint y: 181, endPoint x: 346, endPoint y: 190, distance: 44.5
click at [346, 190] on div "Janela de atendimento Grade de atendimento Capacidade Transportadoras Veículos …" at bounding box center [345, 148] width 690 height 297
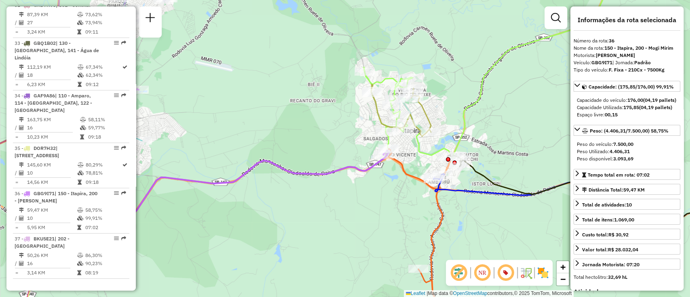
drag, startPoint x: 437, startPoint y: 189, endPoint x: 412, endPoint y: 167, distance: 33.5
click at [412, 167] on div "Janela de atendimento Grade de atendimento Capacidade Transportadoras Veículos …" at bounding box center [345, 148] width 690 height 297
click at [405, 175] on icon at bounding box center [414, 238] width 54 height 178
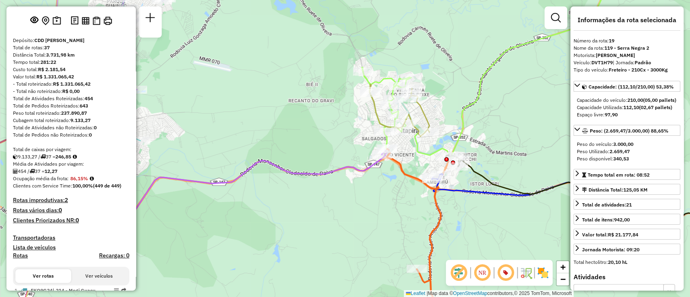
scroll to position [0, 0]
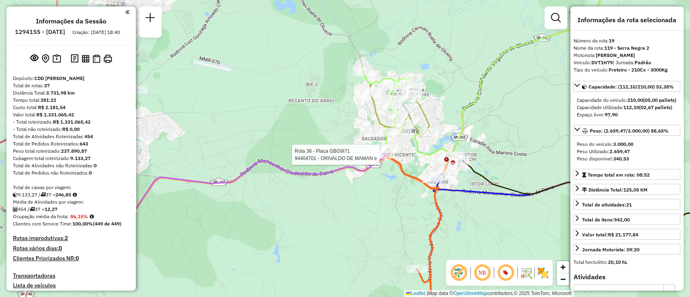
click at [382, 159] on div at bounding box center [382, 155] width 20 height 8
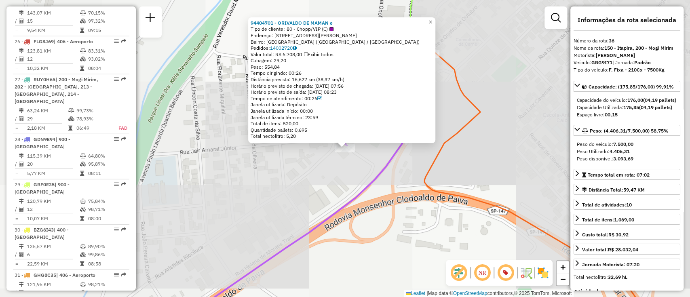
scroll to position [1770, 0]
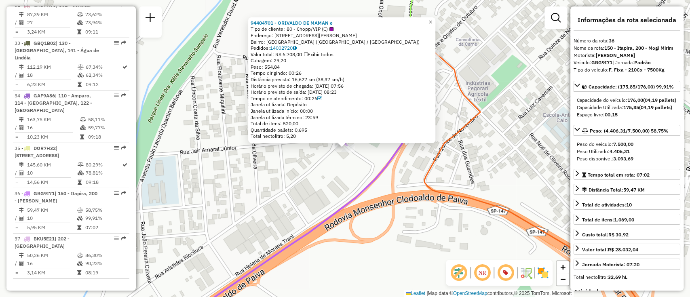
drag, startPoint x: 395, startPoint y: 196, endPoint x: 348, endPoint y: 184, distance: 48.2
click at [348, 184] on div "94404701 - ORIVALDO DE MAMAN e Tipo de cliente: 80 - Chopp/VIP (C) Endereço: R …" at bounding box center [345, 148] width 690 height 297
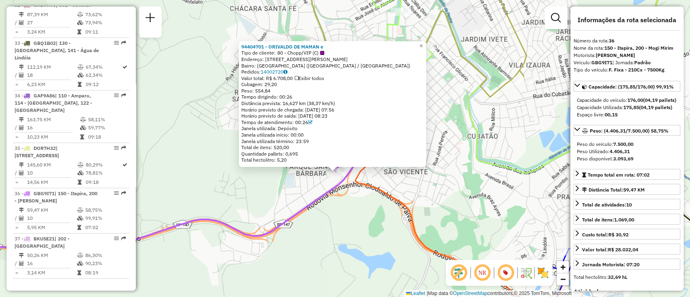
click at [360, 184] on icon at bounding box center [458, 237] width 206 height 179
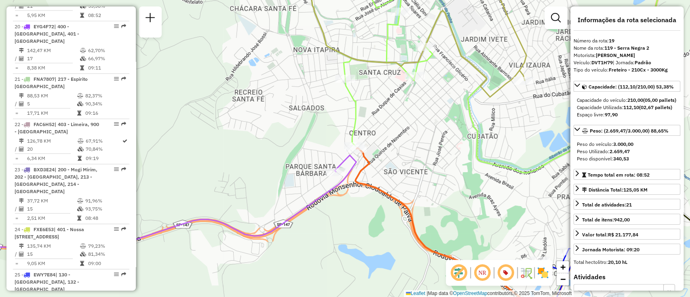
scroll to position [1145, 0]
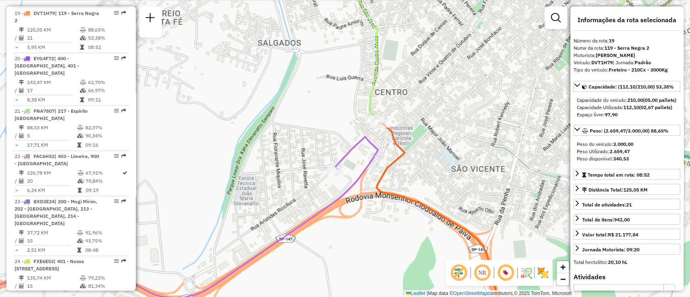
click at [399, 150] on icon at bounding box center [452, 224] width 150 height 205
click at [395, 165] on icon at bounding box center [452, 224] width 150 height 205
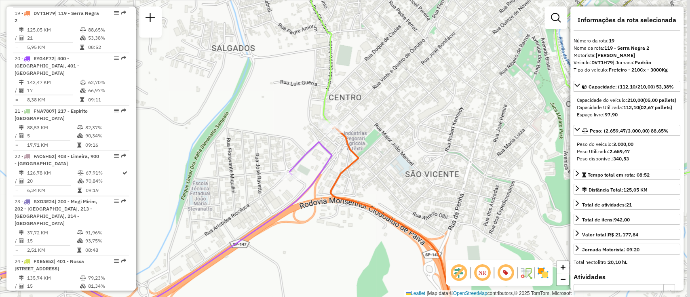
drag, startPoint x: 416, startPoint y: 165, endPoint x: 370, endPoint y: 170, distance: 46.4
click at [370, 170] on div "Janela de atendimento Grade de atendimento Capacidade Transportadoras Veículos …" at bounding box center [345, 148] width 690 height 297
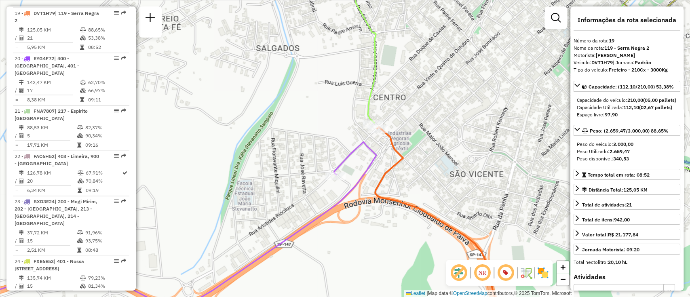
drag, startPoint x: 276, startPoint y: 150, endPoint x: 327, endPoint y: 148, distance: 50.1
click at [327, 148] on div "Janela de atendimento Grade de atendimento Capacidade Transportadoras Veículos …" at bounding box center [345, 148] width 690 height 297
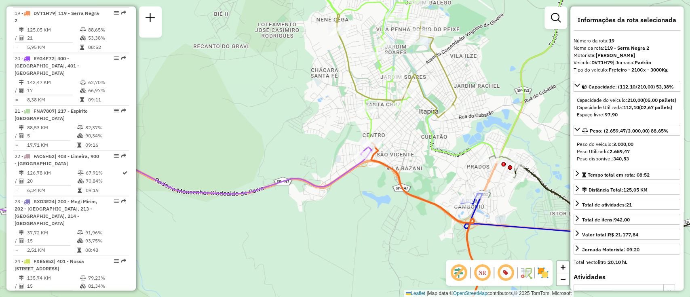
drag, startPoint x: 310, startPoint y: 180, endPoint x: 329, endPoint y: 180, distance: 18.2
click at [329, 180] on icon at bounding box center [166, 179] width 411 height 65
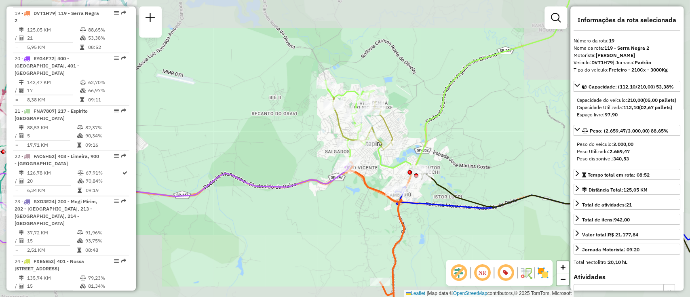
click at [313, 180] on icon at bounding box center [172, 147] width 355 height 191
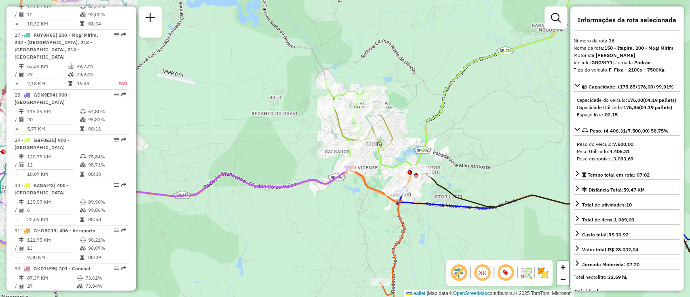
scroll to position [1770, 0]
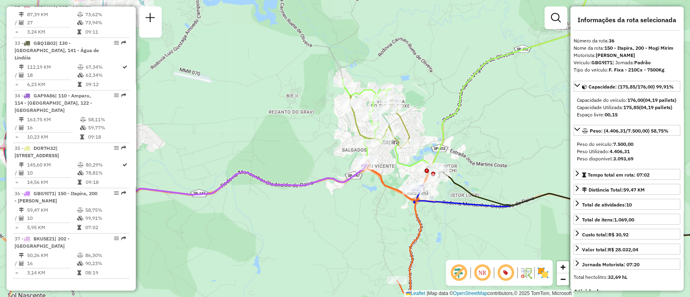
drag, startPoint x: 276, startPoint y: 165, endPoint x: 355, endPoint y: 168, distance: 79.3
click at [355, 168] on div "Janela de atendimento Grade de atendimento Capacidade Transportadoras Veículos …" at bounding box center [345, 148] width 690 height 297
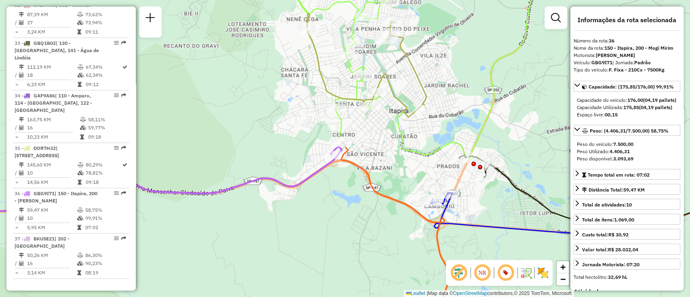
click at [378, 179] on div "Janela de atendimento Grade de atendimento Capacidade Transportadoras Veículos …" at bounding box center [345, 148] width 690 height 297
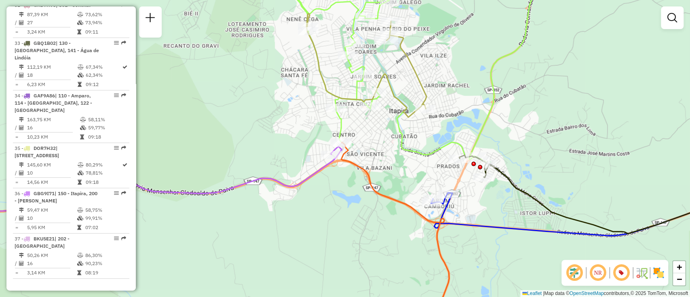
click at [371, 179] on icon at bounding box center [395, 234] width 108 height 185
select select "**********"
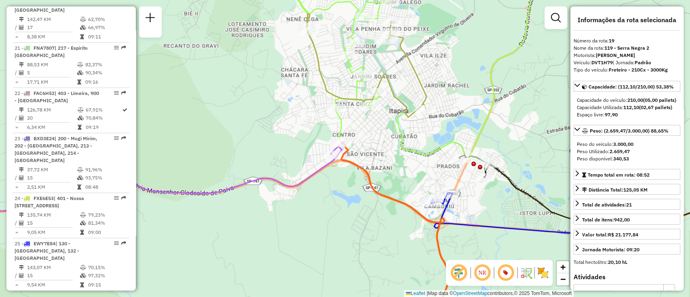
scroll to position [1145, 0]
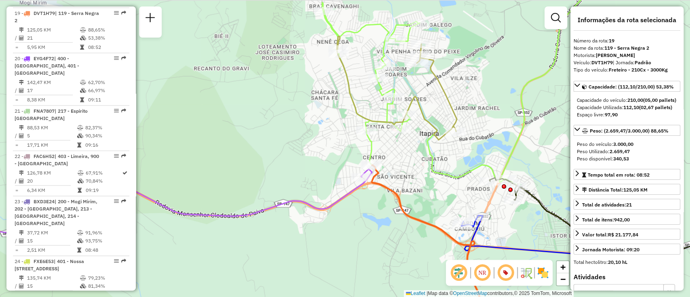
drag, startPoint x: 402, startPoint y: 182, endPoint x: 415, endPoint y: 200, distance: 22.3
click at [415, 200] on div "Janela de atendimento Grade de atendimento Capacidade Transportadoras Veículos …" at bounding box center [345, 148] width 690 height 297
click at [397, 194] on icon at bounding box center [425, 246] width 108 height 162
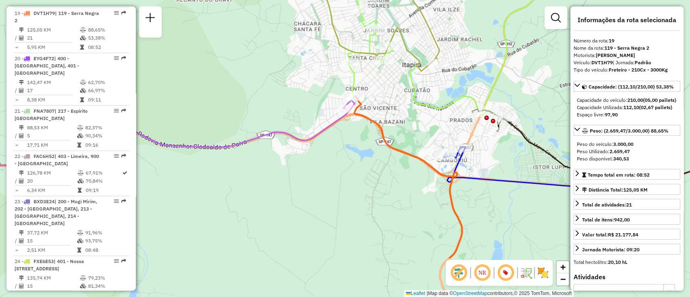
drag, startPoint x: 415, startPoint y: 196, endPoint x: 392, endPoint y: 128, distance: 72.6
click at [392, 127] on div "Janela de atendimento Grade de atendimento Capacidade Transportadoras Veículos …" at bounding box center [345, 148] width 690 height 297
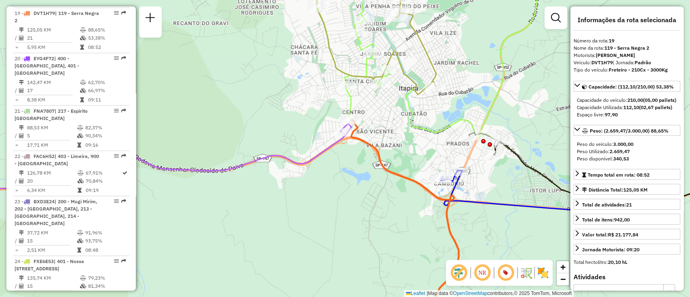
drag, startPoint x: 381, startPoint y: 157, endPoint x: 388, endPoint y: 205, distance: 48.7
click at [388, 205] on icon at bounding box center [405, 237] width 108 height 235
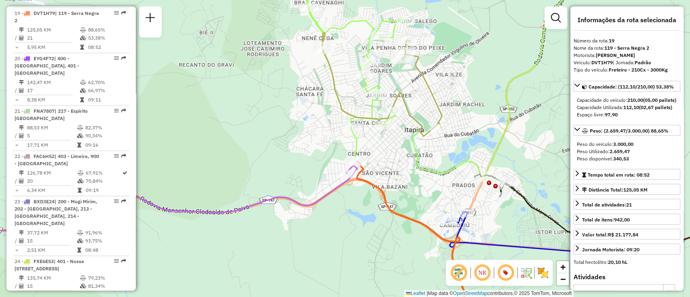
click at [365, 183] on icon at bounding box center [410, 244] width 108 height 166
click at [349, 182] on icon at bounding box center [144, 197] width 426 height 65
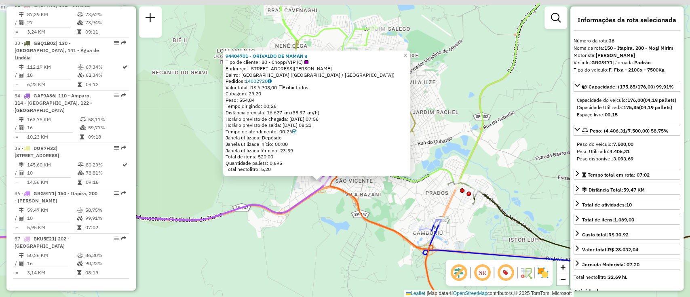
drag, startPoint x: 339, startPoint y: 203, endPoint x: 327, endPoint y: 218, distance: 19.8
click at [327, 218] on div "94404701 - ORIVALDO DE MAMAN e Tipo de cliente: 80 - Chopp/VIP (C) Endereço: R …" at bounding box center [345, 148] width 690 height 297
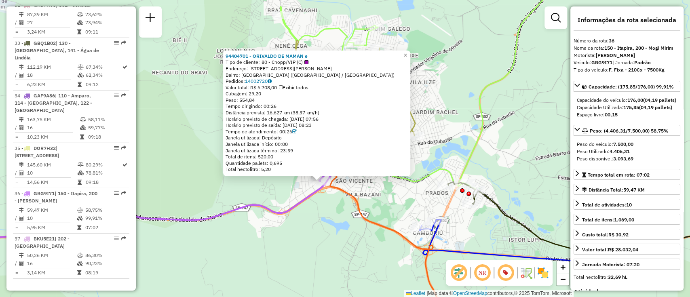
click at [361, 209] on icon at bounding box center [384, 248] width 108 height 158
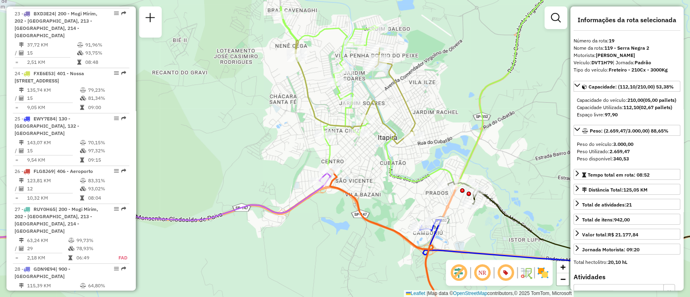
scroll to position [1145, 0]
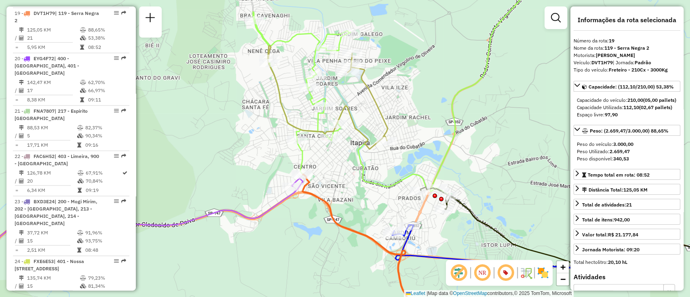
drag, startPoint x: 373, startPoint y: 208, endPoint x: 346, endPoint y: 213, distance: 28.0
click at [346, 213] on div "Janela de atendimento Grade de atendimento Capacidade Transportadoras Veículos …" at bounding box center [345, 148] width 690 height 297
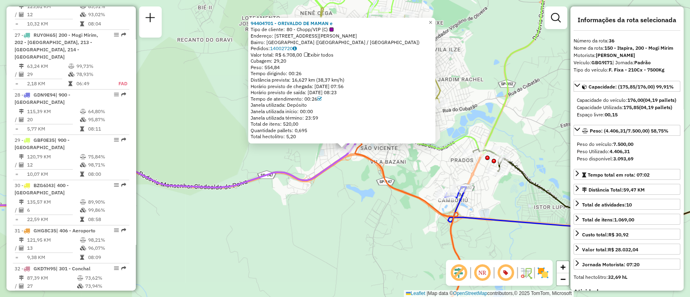
scroll to position [1770, 0]
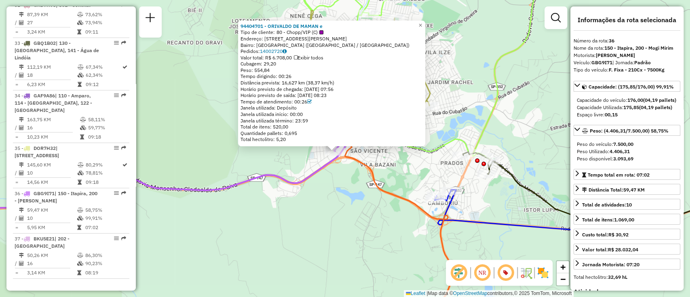
drag, startPoint x: 324, startPoint y: 175, endPoint x: 265, endPoint y: 203, distance: 64.9
click at [265, 203] on icon at bounding box center [133, 175] width 424 height 65
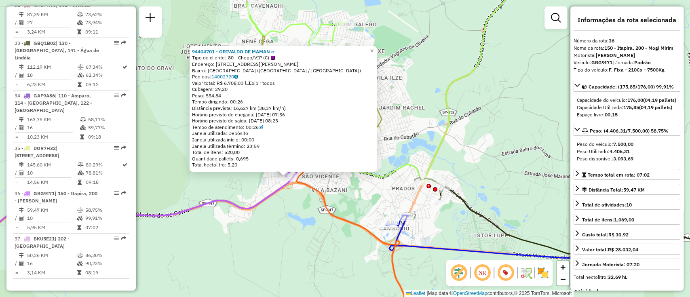
click at [316, 191] on icon at bounding box center [350, 246] width 108 height 162
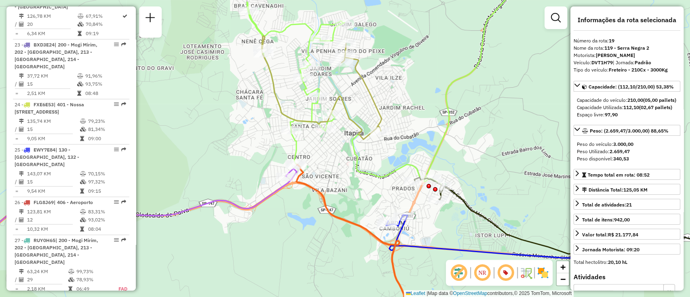
scroll to position [1145, 0]
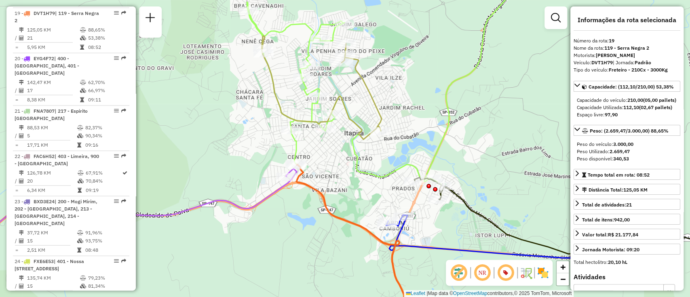
click at [321, 199] on icon at bounding box center [350, 246] width 108 height 162
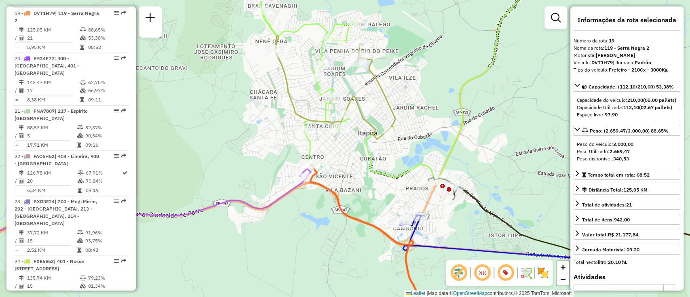
drag, startPoint x: 307, startPoint y: 202, endPoint x: 338, endPoint y: 192, distance: 32.1
click at [347, 201] on div "Janela de atendimento Grade de atendimento Capacidade Transportadoras Veículos …" at bounding box center [345, 148] width 690 height 297
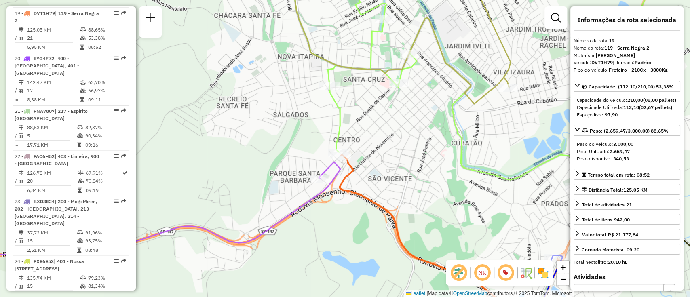
click at [351, 169] on icon at bounding box center [443, 241] width 206 height 172
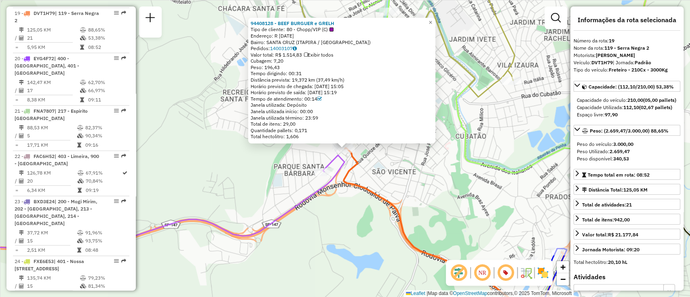
click at [359, 159] on icon at bounding box center [447, 237] width 206 height 179
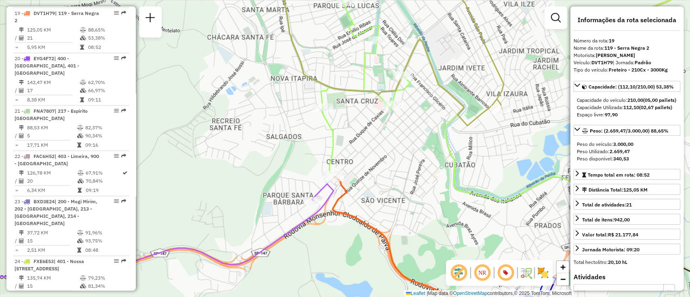
drag, startPoint x: 374, startPoint y: 163, endPoint x: 363, endPoint y: 192, distance: 30.5
click at [363, 192] on div "Janela de atendimento Grade de atendimento Capacidade Transportadoras Veículos …" at bounding box center [345, 148] width 690 height 297
click at [346, 196] on icon at bounding box center [415, 252] width 165 height 150
drag, startPoint x: 347, startPoint y: 187, endPoint x: 364, endPoint y: 189, distance: 16.7
click at [364, 189] on div "Janela de atendimento Grade de atendimento Capacidade Transportadoras Veículos …" at bounding box center [345, 148] width 690 height 297
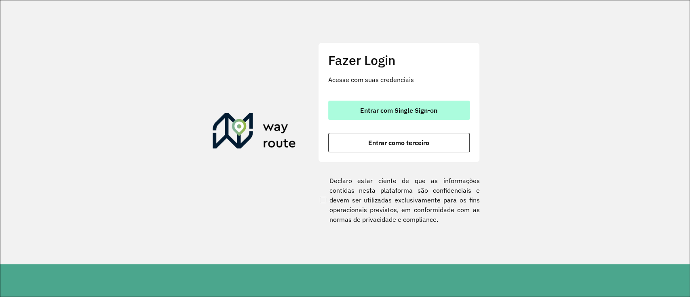
click at [389, 114] on span "Entrar com Single Sign-on" at bounding box center [398, 110] width 77 height 6
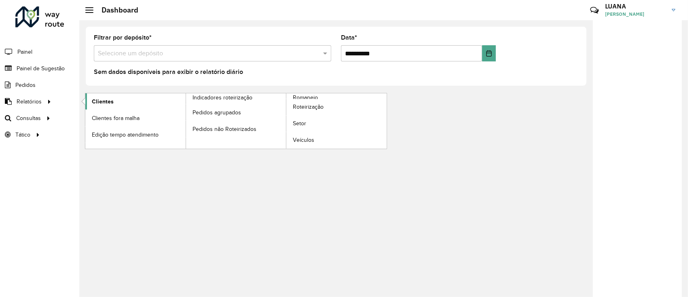
click at [146, 105] on link "Clientes" at bounding box center [135, 101] width 100 height 16
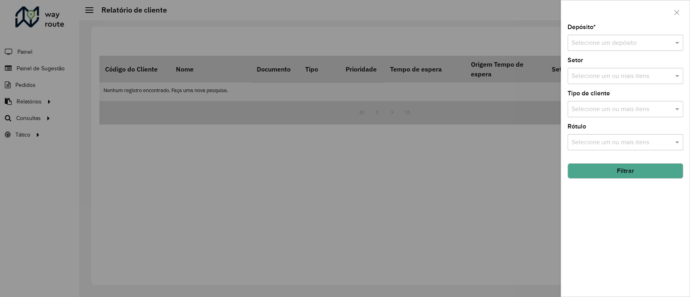
click at [614, 40] on input "text" at bounding box center [617, 43] width 91 height 10
click at [606, 79] on span "CDD [PERSON_NAME]" at bounding box center [603, 79] width 64 height 7
click at [624, 77] on input "text" at bounding box center [621, 77] width 103 height 10
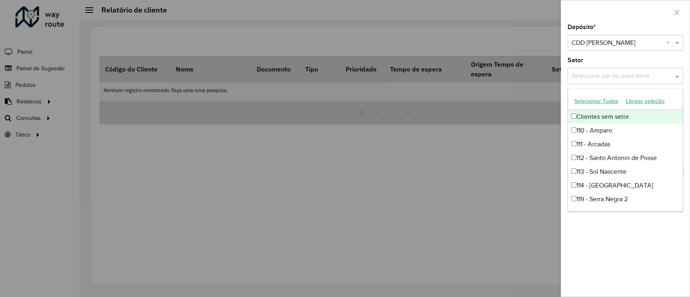
click at [617, 61] on div "Setor Selecione um ou mais itens" at bounding box center [625, 70] width 116 height 27
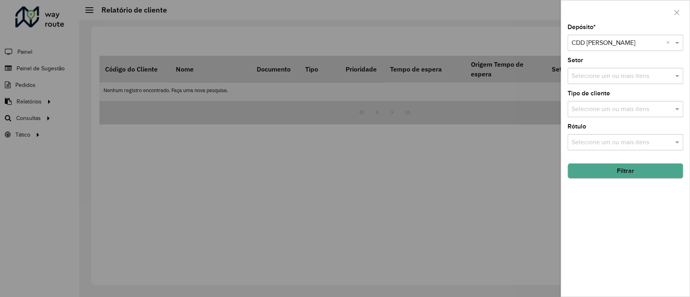
click at [629, 173] on button "Filtrar" at bounding box center [625, 170] width 116 height 15
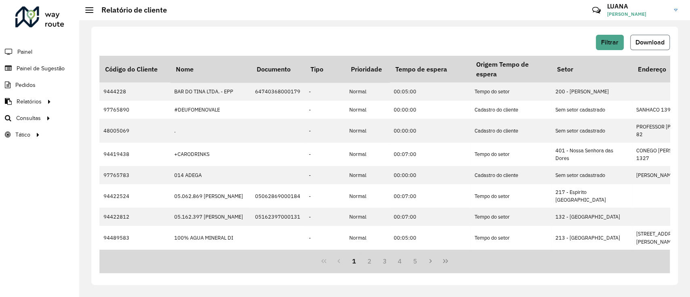
click at [650, 43] on span "Download" at bounding box center [649, 42] width 29 height 7
click at [103, 136] on span "Setores" at bounding box center [102, 135] width 20 height 8
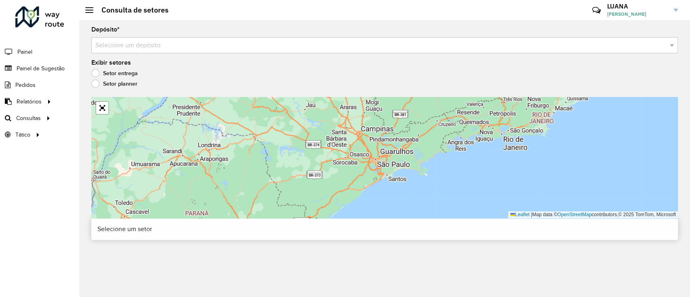
click at [297, 50] on div "Selecione um depósito" at bounding box center [384, 45] width 586 height 16
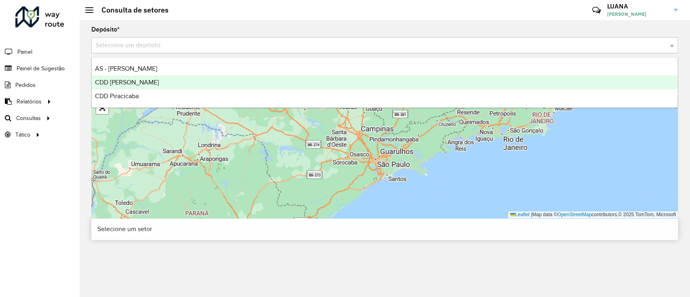
click at [247, 87] on div "CDD [PERSON_NAME]" at bounding box center [385, 83] width 586 height 14
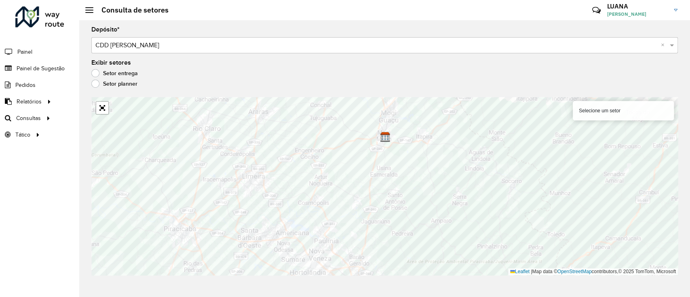
click at [316, 278] on div "Depósito * Selecione um depósito × CDD Mogi Mirim × Exibir setores Setor entreg…" at bounding box center [384, 158] width 611 height 277
click at [107, 108] on link "Abrir mapa em tela cheia" at bounding box center [102, 108] width 12 height 12
